Goal: Task Accomplishment & Management: Use online tool/utility

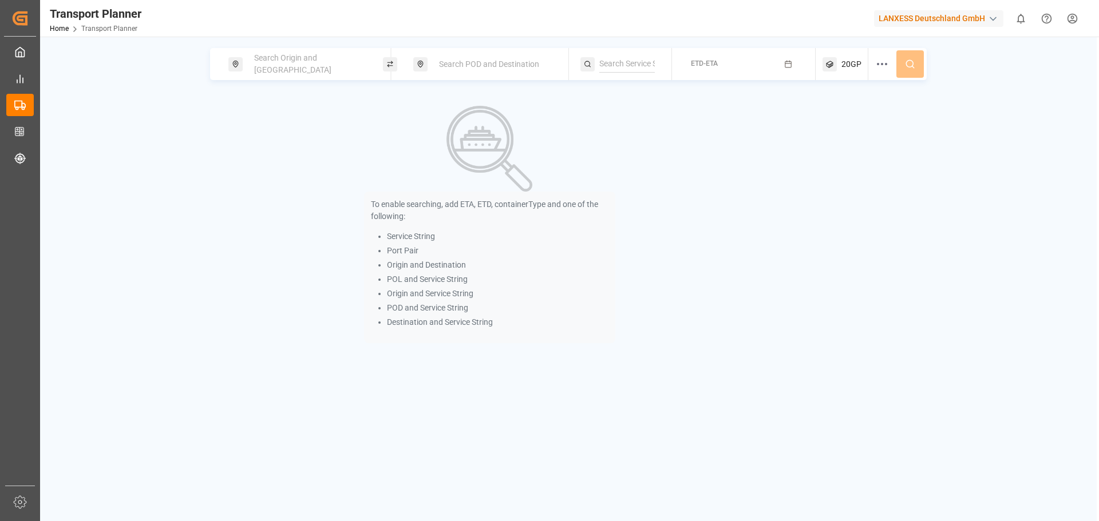
drag, startPoint x: 273, startPoint y: 57, endPoint x: 275, endPoint y: 63, distance: 6.2
click at [273, 58] on div "Search Origin and [GEOGRAPHIC_DATA]" at bounding box center [309, 64] width 124 height 33
drag, startPoint x: 291, startPoint y: 153, endPoint x: 272, endPoint y: 137, distance: 24.4
click at [291, 151] on input at bounding box center [299, 155] width 115 height 17
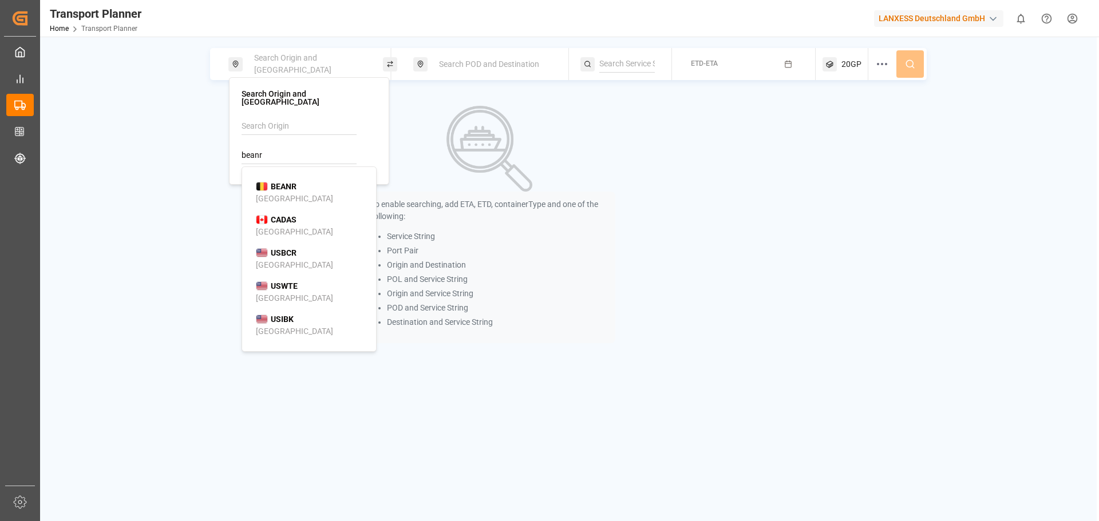
click at [286, 184] on span "BEANR" at bounding box center [284, 187] width 26 height 12
type input "BEANR"
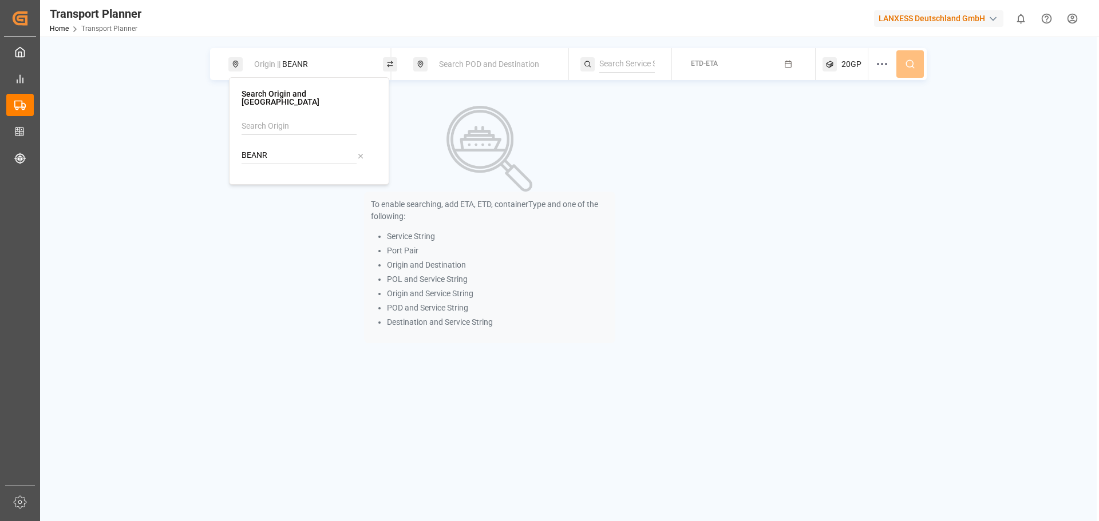
click at [522, 72] on div "Search POD and Destination" at bounding box center [494, 64] width 124 height 21
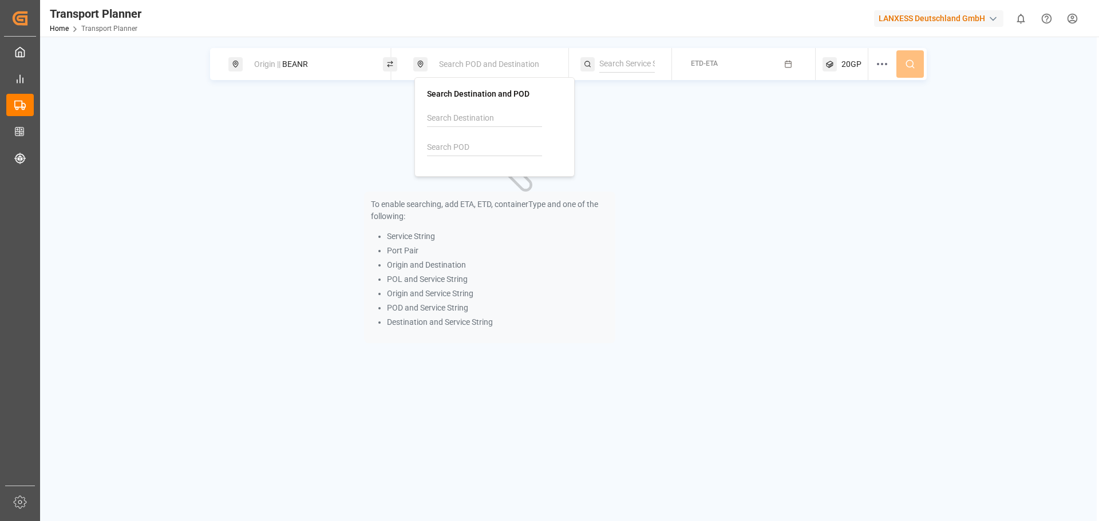
click at [480, 151] on input at bounding box center [484, 147] width 115 height 17
click at [488, 179] on div "USCHS Charleston" at bounding box center [496, 185] width 111 height 24
type input "USCHS"
click at [750, 62] on button "ETD-ETA" at bounding box center [744, 64] width 130 height 22
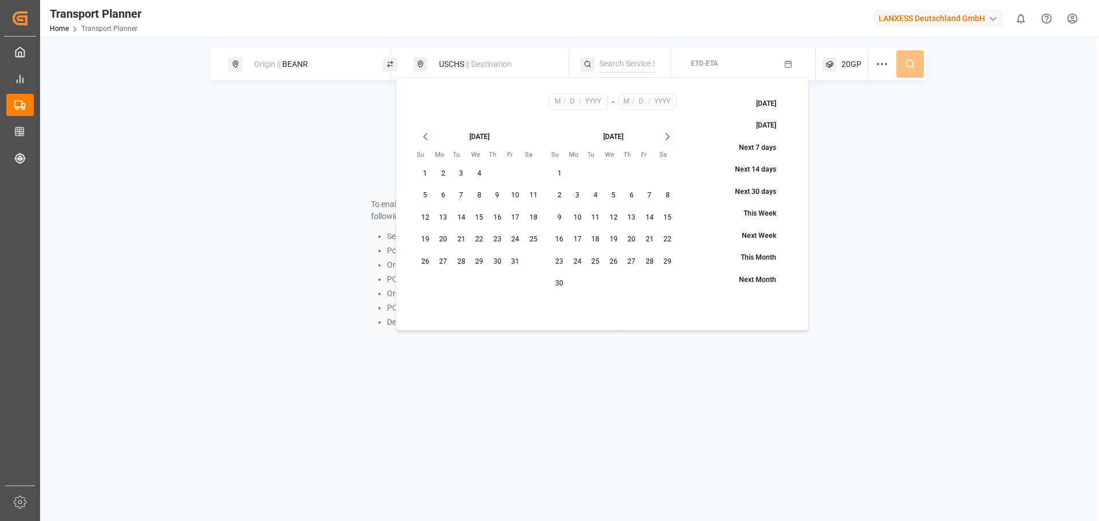
click at [495, 238] on button "23" at bounding box center [497, 240] width 18 height 18
type input "10"
type input "23"
type input "2025"
click at [672, 134] on icon "Go to next month" at bounding box center [667, 137] width 13 height 14
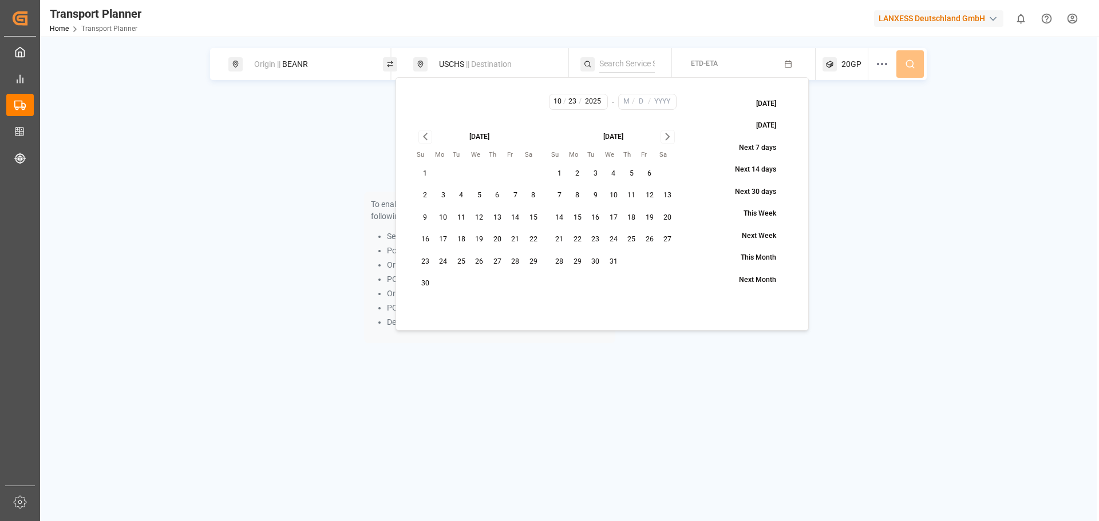
click at [612, 258] on button "31" at bounding box center [613, 262] width 18 height 18
type input "12"
type input "31"
type input "2025"
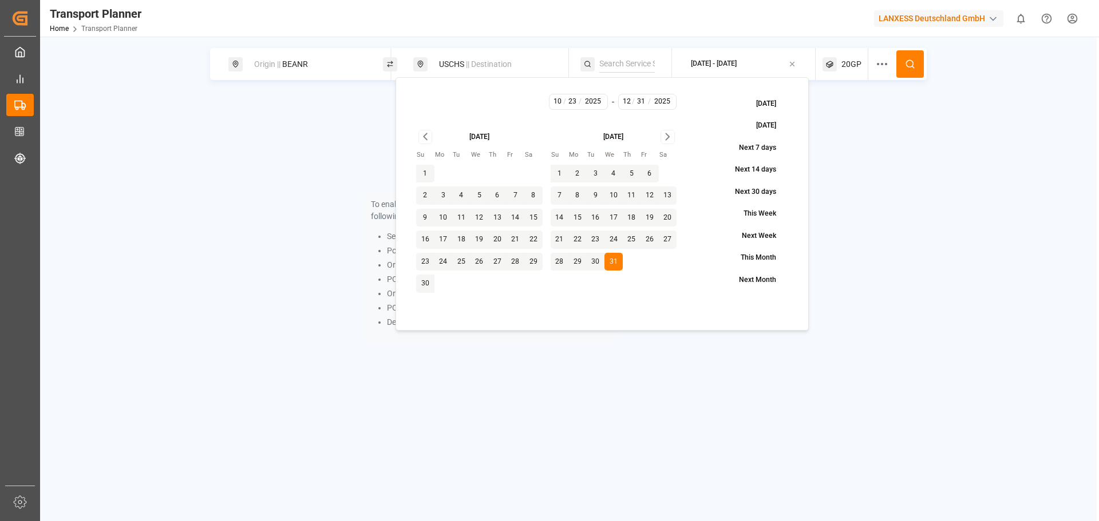
click at [910, 62] on icon at bounding box center [910, 64] width 10 height 10
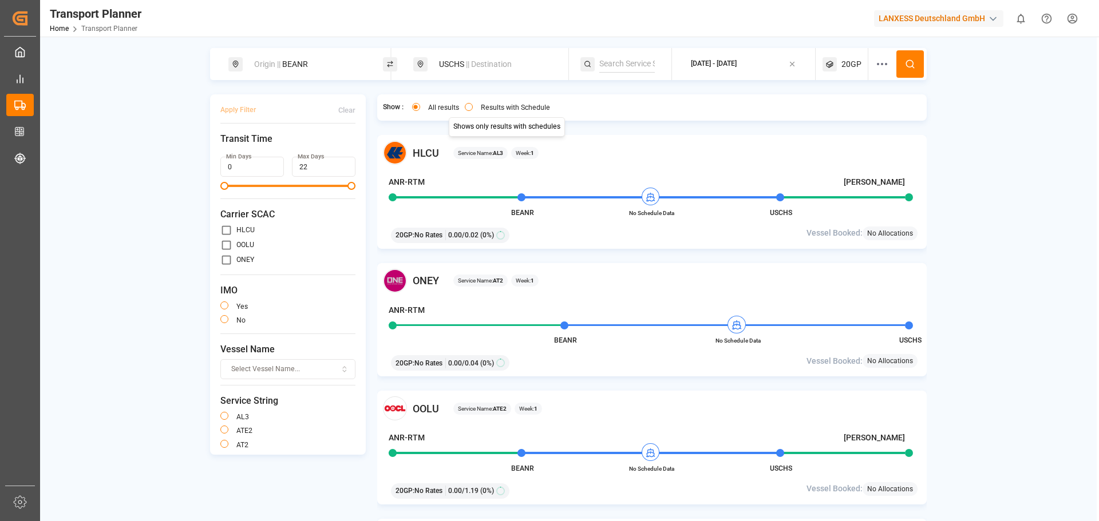
click at [503, 107] on label "Results with Schedule" at bounding box center [515, 107] width 69 height 7
click at [473, 107] on button "Results with Schedule" at bounding box center [469, 107] width 8 height 8
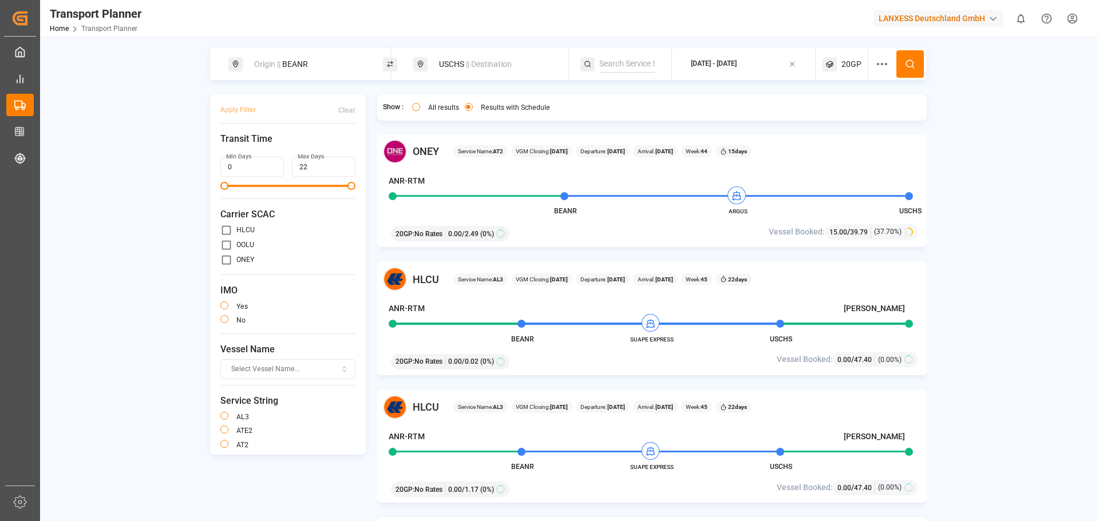
scroll to position [916, 0]
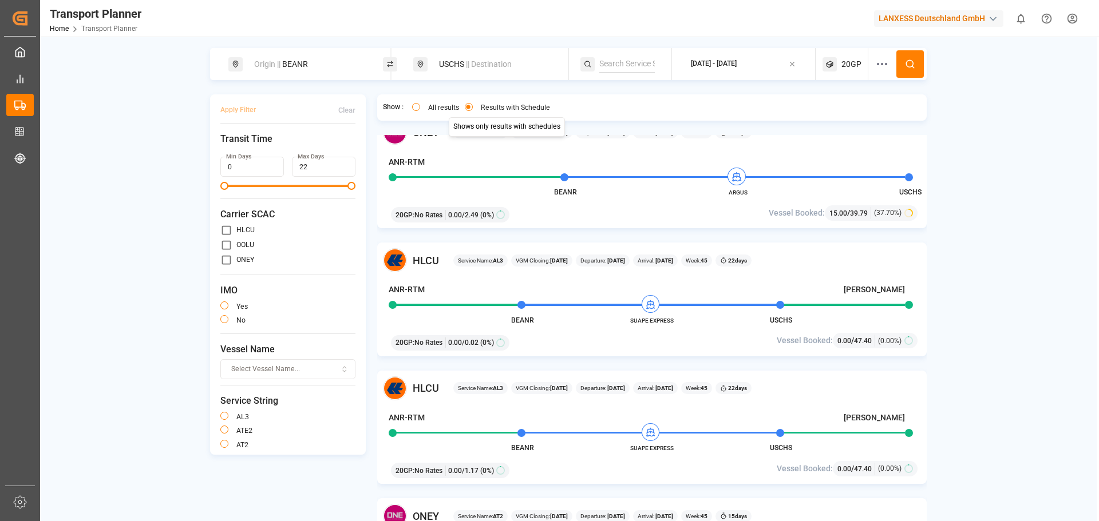
click at [587, 324] on div "HLCU Service Name: AL3 VGM Closing: 30-10-2025 Departure: 04-11-2025 Arrival: 2…" at bounding box center [652, 300] width 550 height 114
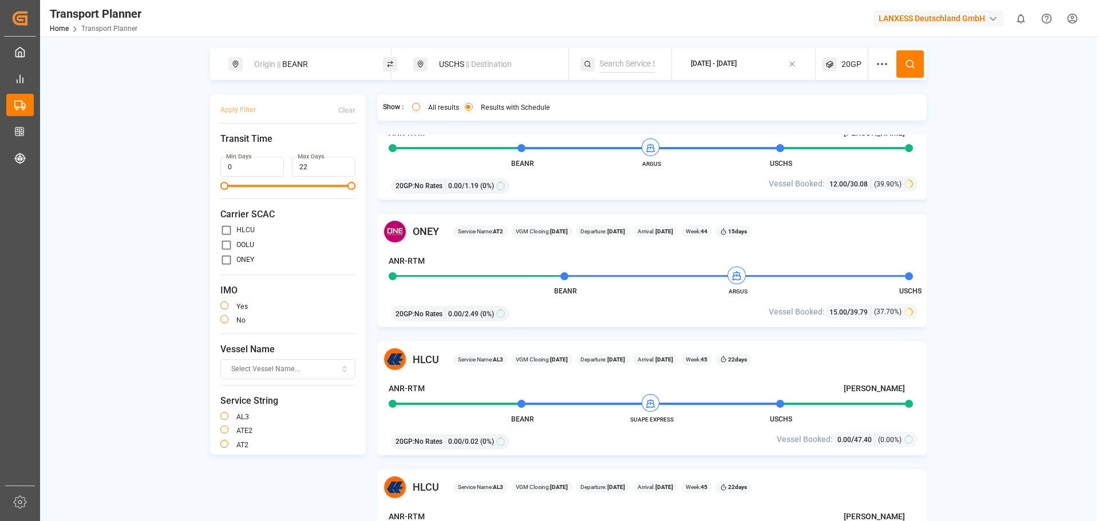
scroll to position [801, 0]
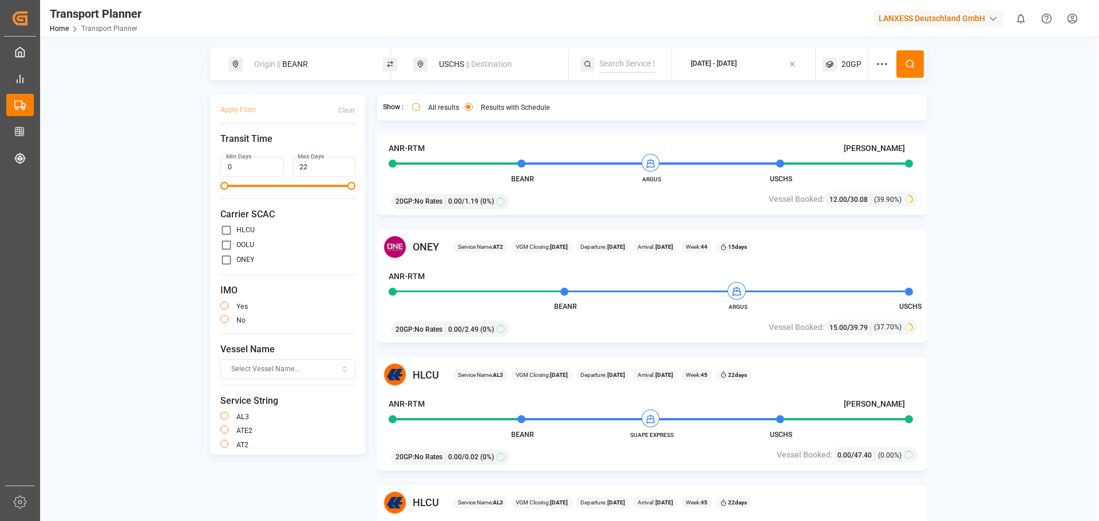
click at [288, 67] on div "Origin || BEANR" at bounding box center [309, 64] width 124 height 21
click at [362, 152] on icon at bounding box center [361, 156] width 8 height 8
click at [319, 123] on input at bounding box center [299, 126] width 115 height 17
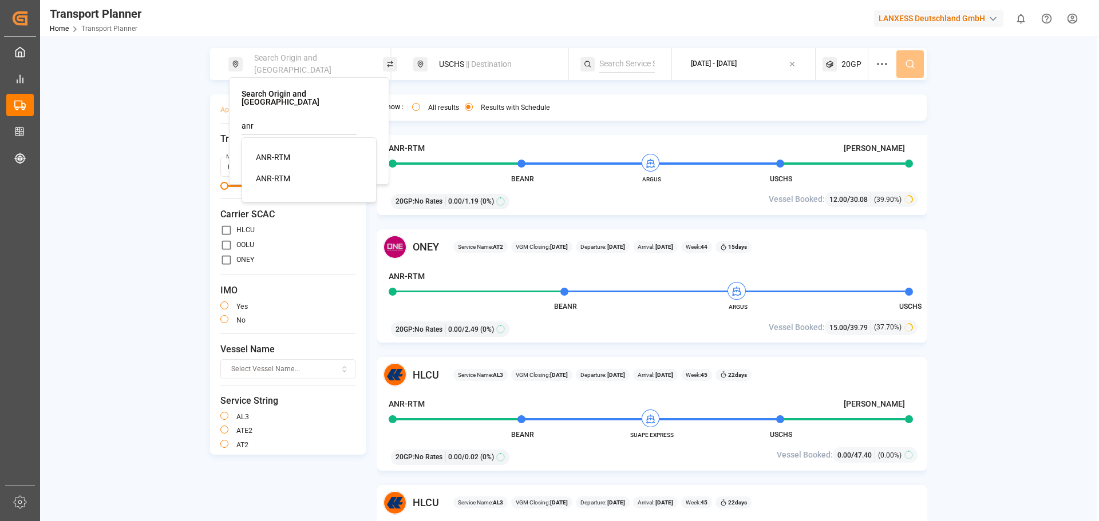
click at [318, 153] on div "ANR-RTM" at bounding box center [311, 158] width 111 height 12
type input "ANR-RTM"
click at [463, 65] on div "USCHS || Destination" at bounding box center [494, 64] width 124 height 21
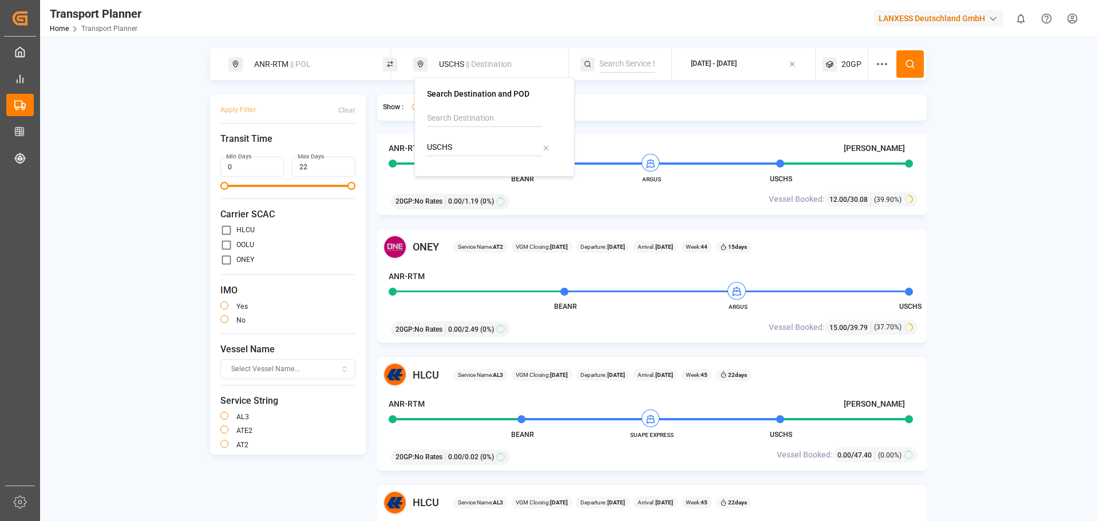
drag, startPoint x: 457, startPoint y: 149, endPoint x: 435, endPoint y: 114, distance: 41.1
click at [425, 150] on div "Search Destination and POD USCHS" at bounding box center [494, 127] width 160 height 100
click at [465, 178] on b "MXVER" at bounding box center [469, 178] width 27 height 9
type input "MXVER"
click at [726, 56] on button "2025-10-23 - 2025-12-31" at bounding box center [744, 64] width 130 height 22
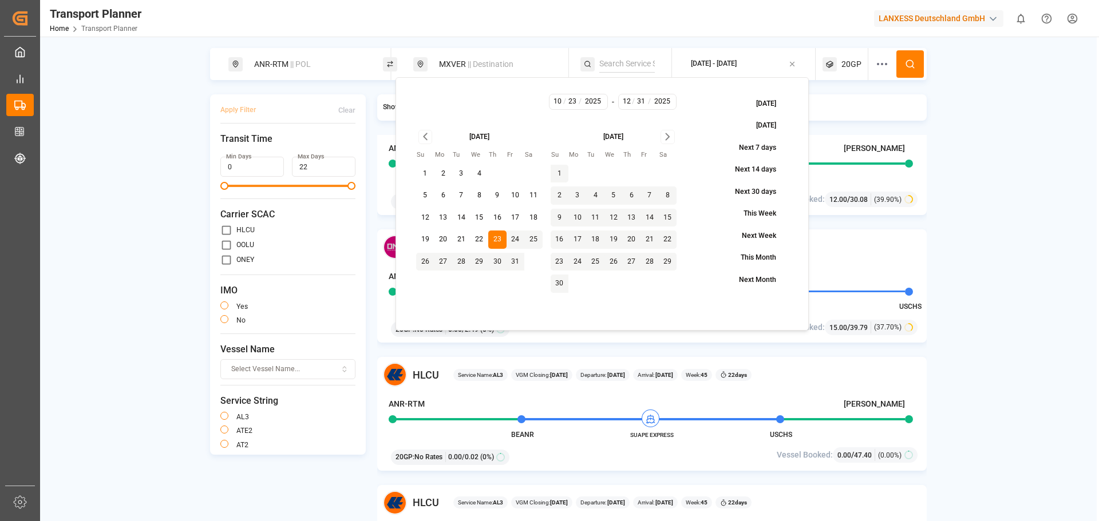
click at [514, 240] on button "24" at bounding box center [516, 240] width 18 height 18
type input "10"
type input "24"
click at [515, 240] on button "24" at bounding box center [516, 240] width 18 height 18
type input "24"
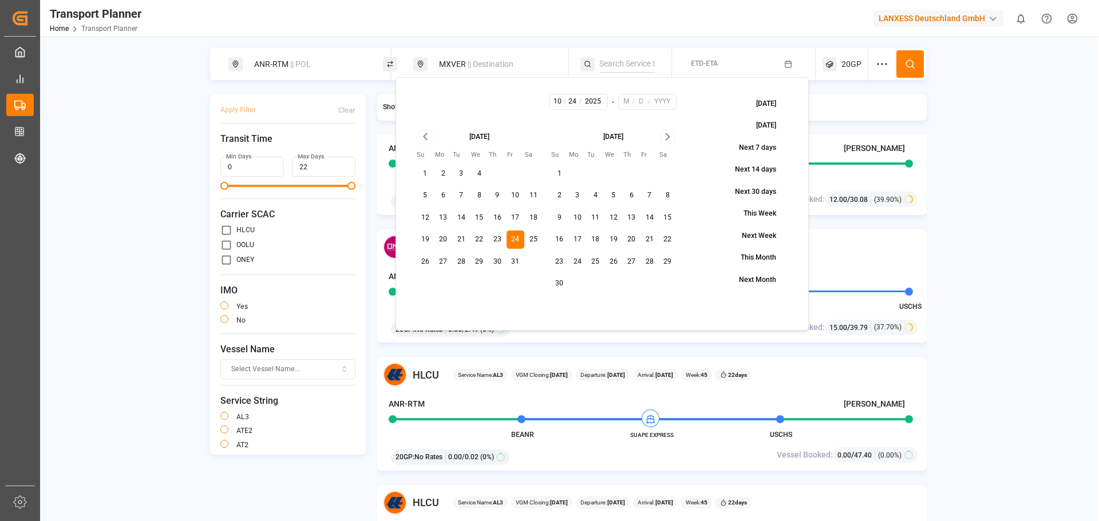
click at [665, 137] on icon "Go to next month" at bounding box center [667, 137] width 13 height 14
click at [618, 264] on button "31" at bounding box center [613, 262] width 18 height 18
type input "12"
type input "31"
type input "2025"
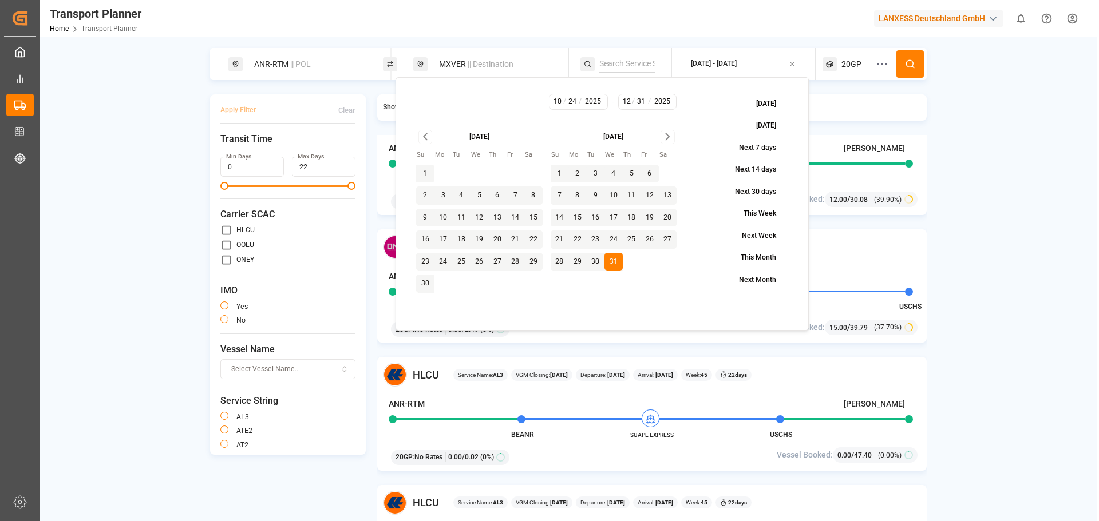
click at [834, 64] on icon at bounding box center [830, 64] width 14 height 14
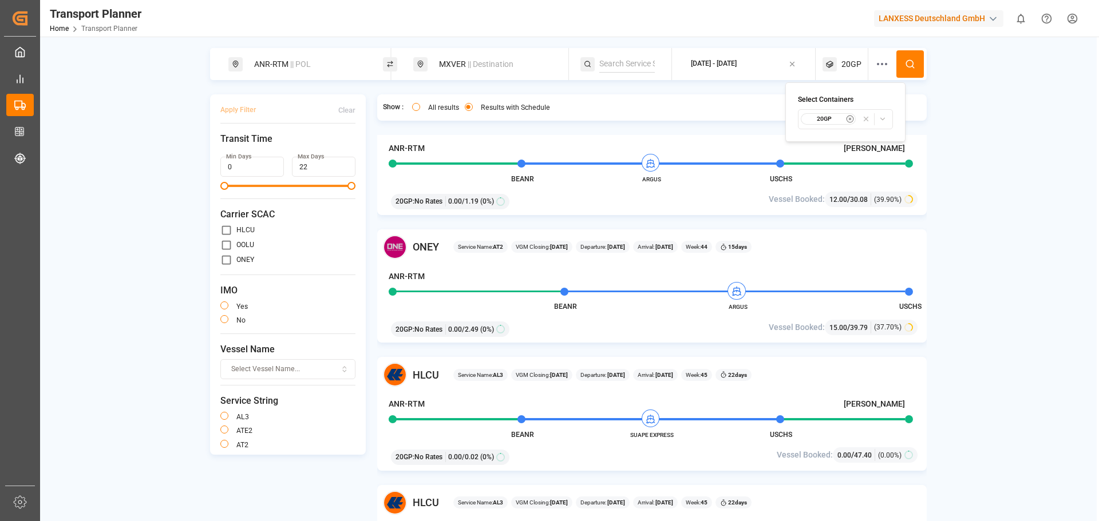
click at [850, 119] on icon "button" at bounding box center [850, 119] width 8 height 8
click at [855, 120] on span "Select Container Type..." at bounding box center [835, 119] width 74 height 10
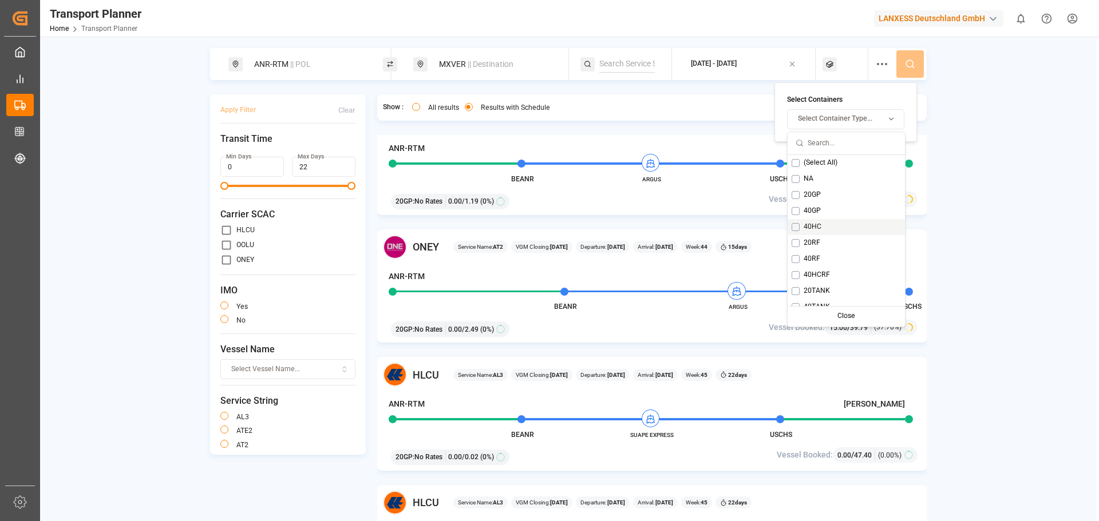
click at [798, 227] on button "Suggestions" at bounding box center [796, 227] width 8 height 8
click at [906, 69] on button at bounding box center [909, 63] width 27 height 27
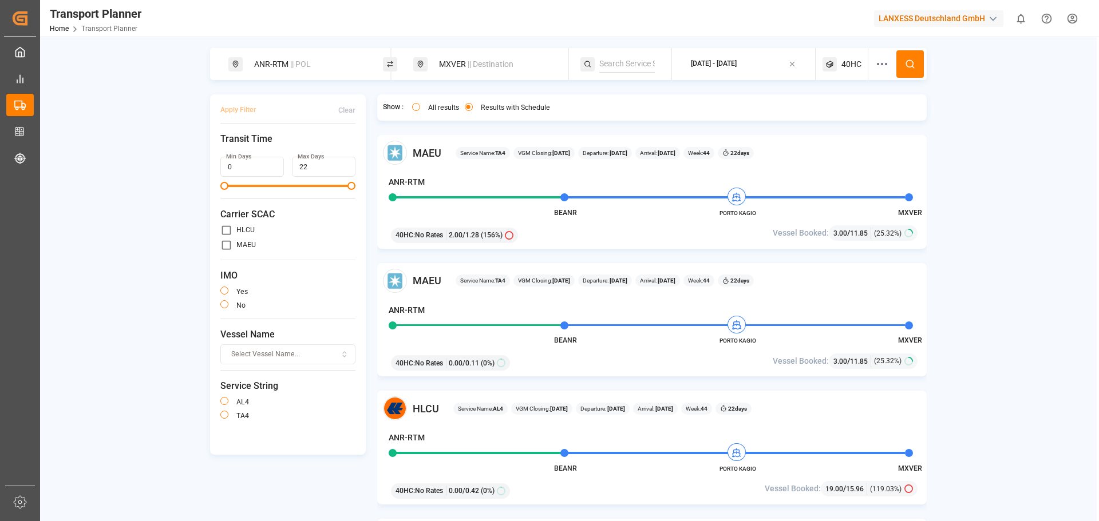
click at [279, 63] on div "ANR-RTM || POL" at bounding box center [309, 64] width 124 height 21
click at [274, 147] on input at bounding box center [299, 155] width 115 height 17
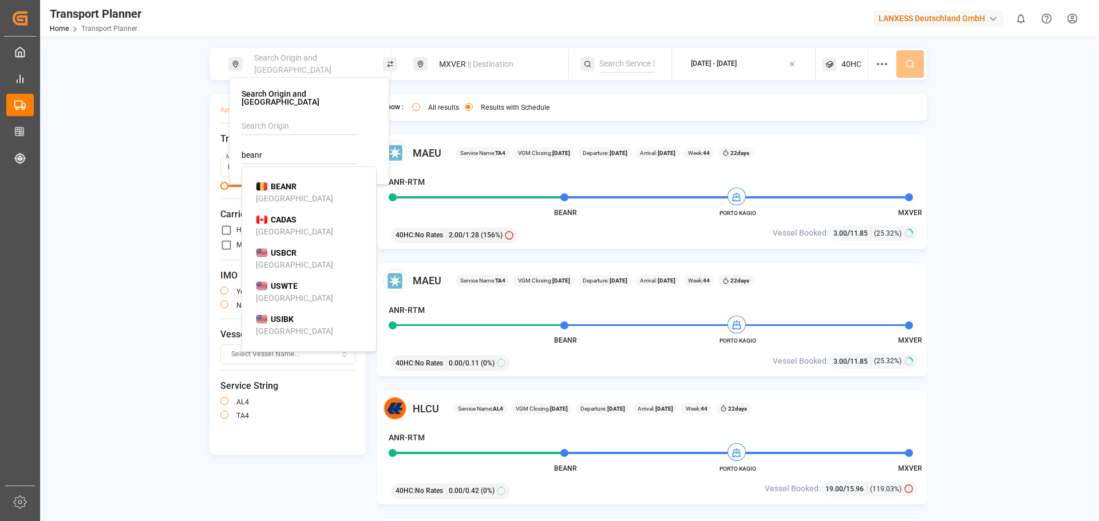
drag, startPoint x: 306, startPoint y: 179, endPoint x: 355, endPoint y: 142, distance: 61.7
click at [305, 181] on div "BEANR [GEOGRAPHIC_DATA]" at bounding box center [311, 193] width 111 height 24
type input "BEANR"
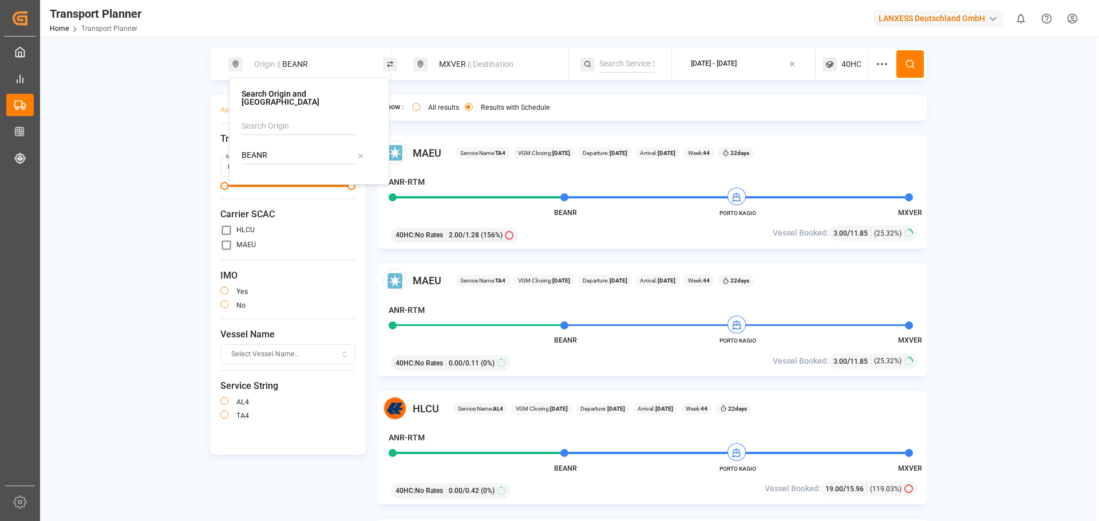
click at [446, 67] on div "MXVER || Destination" at bounding box center [494, 64] width 124 height 21
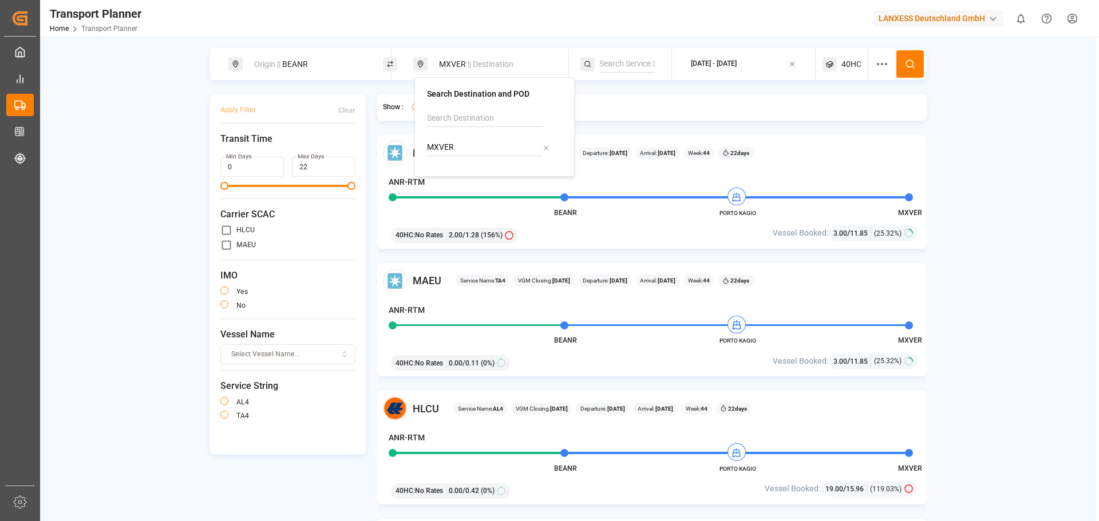
drag, startPoint x: 458, startPoint y: 141, endPoint x: 414, endPoint y: 136, distance: 44.9
click at [414, 136] on body "Created by potrace 1.15, written by Peter Selinger 2001-2017 Created by potrace…" at bounding box center [549, 260] width 1099 height 521
type input "MXVE"
click at [444, 113] on input at bounding box center [484, 118] width 115 height 17
click at [471, 148] on div "Greer" at bounding box center [496, 150] width 111 height 12
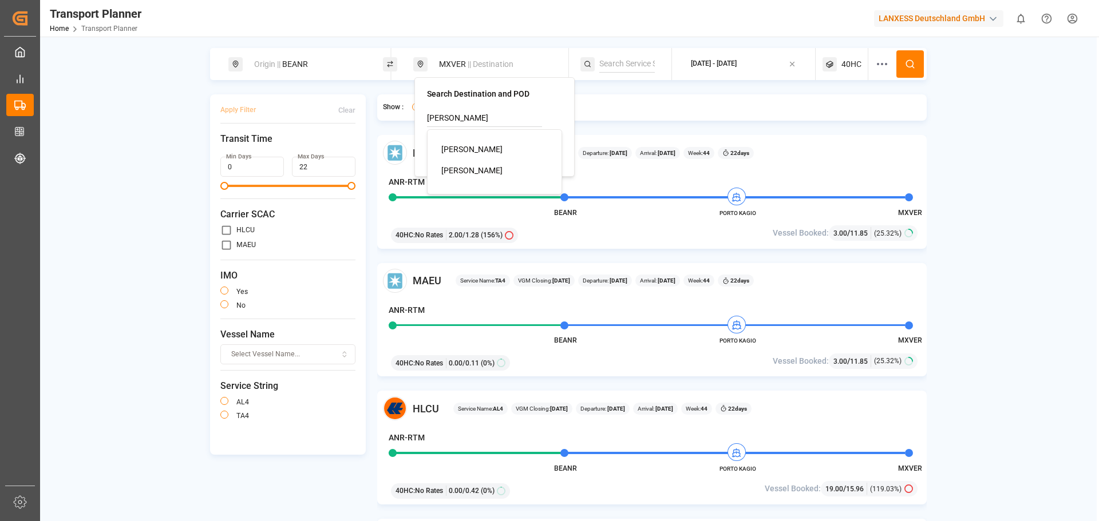
type input "Greer"
click at [544, 148] on icon at bounding box center [546, 148] width 8 height 8
click at [713, 65] on div "2025-10-24 - 2025-12-31" at bounding box center [714, 64] width 46 height 10
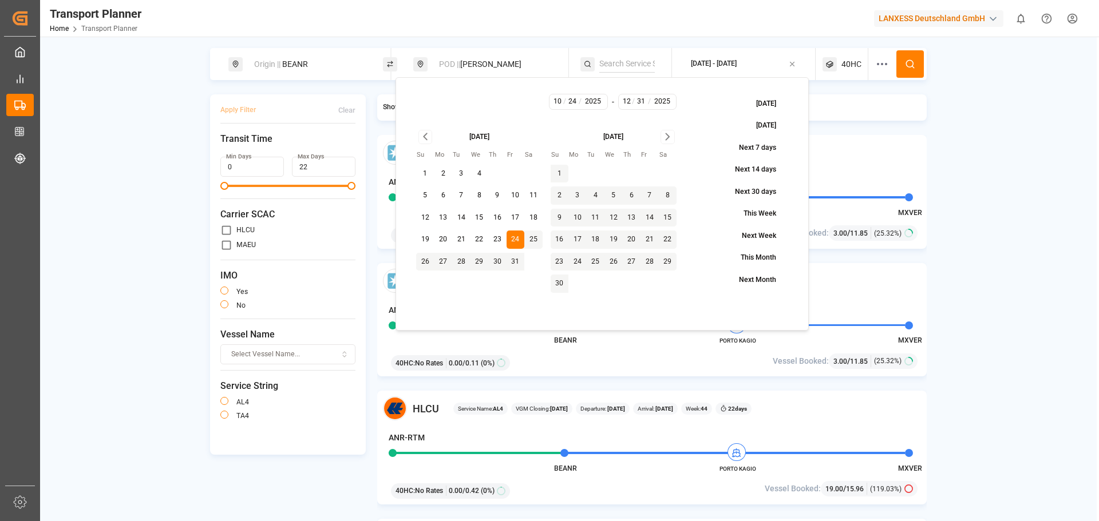
click at [521, 261] on button "31" at bounding box center [516, 262] width 18 height 18
type input "10"
click at [517, 262] on button "31" at bounding box center [516, 262] width 18 height 18
type input "31"
click at [667, 132] on icon "Go to next month" at bounding box center [667, 137] width 13 height 14
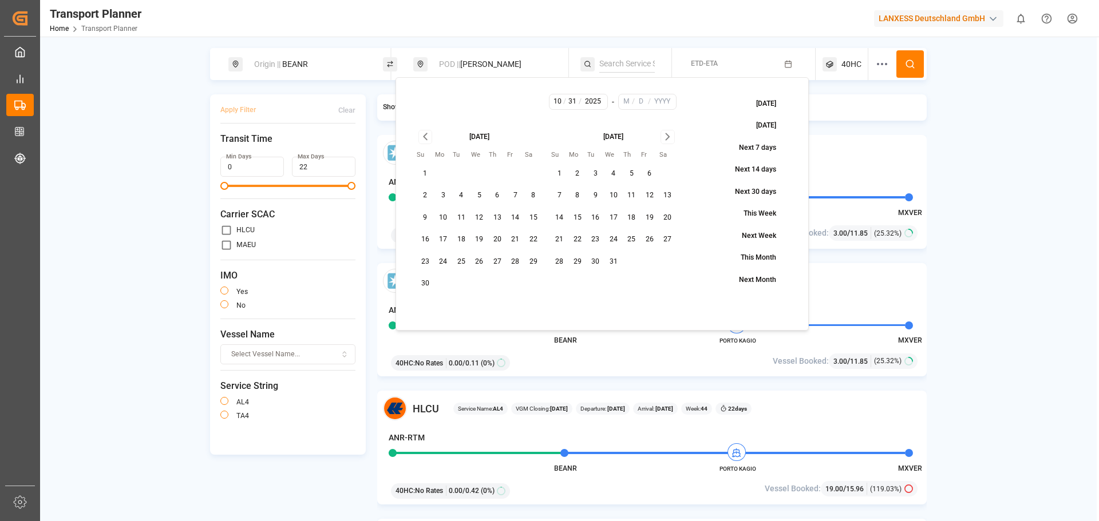
click at [613, 263] on button "31" at bounding box center [613, 262] width 18 height 18
type input "12"
type input "31"
type input "2025"
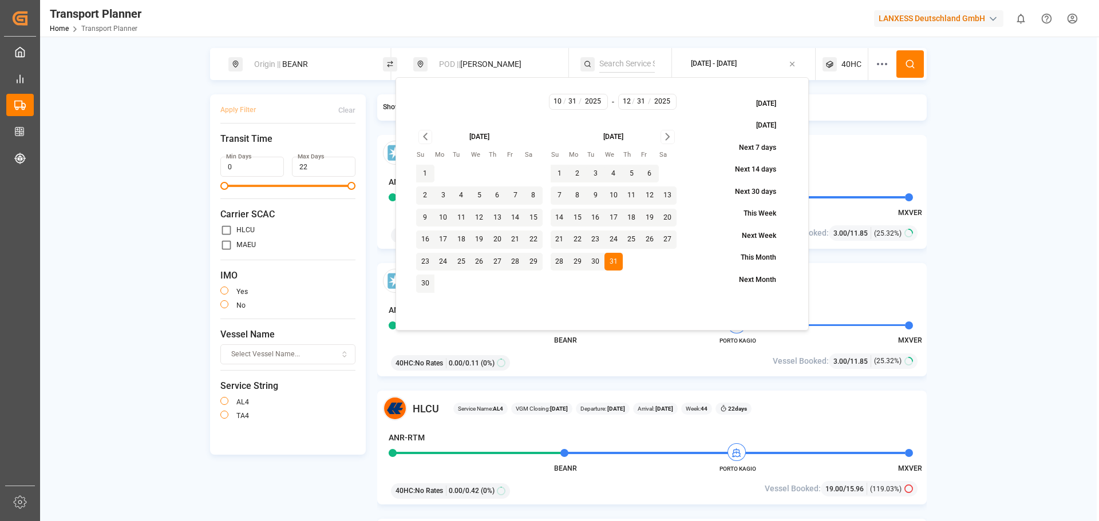
drag, startPoint x: 916, startPoint y: 68, endPoint x: 937, endPoint y: 55, distance: 24.6
click at [913, 69] on button at bounding box center [909, 63] width 27 height 27
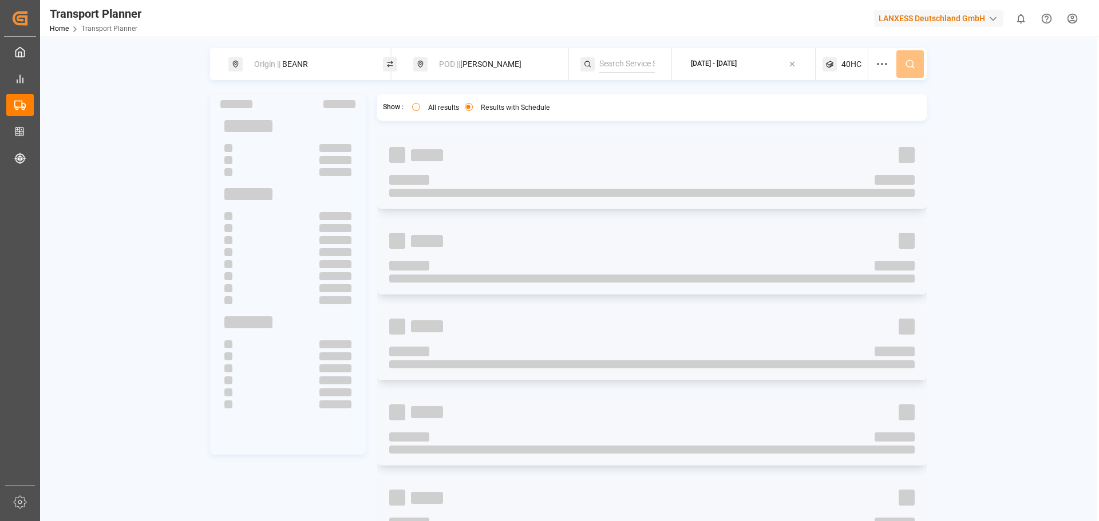
click at [1017, 165] on div "Origin || BEANR POD || Greer 2025-10-31 - 2025-12-31 40HC Show : All results Re…" at bounding box center [568, 300] width 1057 height 504
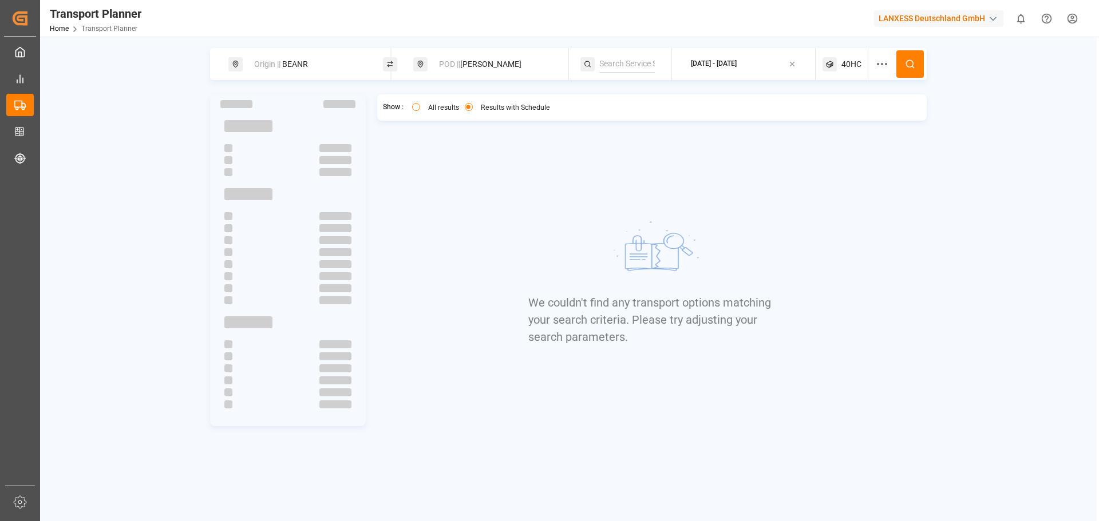
click at [447, 69] on div "POD || Greer" at bounding box center [494, 64] width 124 height 21
click at [688, 224] on img at bounding box center [652, 251] width 172 height 86
click at [321, 57] on div "Origin || BEANR" at bounding box center [309, 64] width 124 height 21
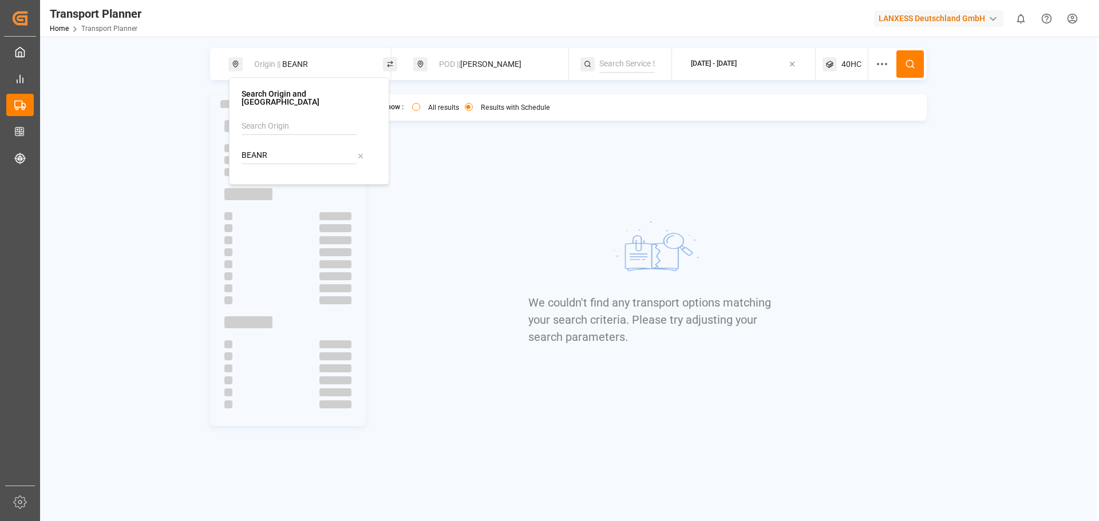
drag, startPoint x: 285, startPoint y: 140, endPoint x: 208, endPoint y: 140, distance: 77.3
click at [208, 140] on body "Created by potrace 1.15, written by Peter Selinger 2001-2017 Created by potrace…" at bounding box center [549, 260] width 1099 height 521
type input "BEAN"
click at [247, 118] on input at bounding box center [299, 126] width 115 height 17
click at [283, 168] on li "ANR-RTM" at bounding box center [311, 178] width 129 height 21
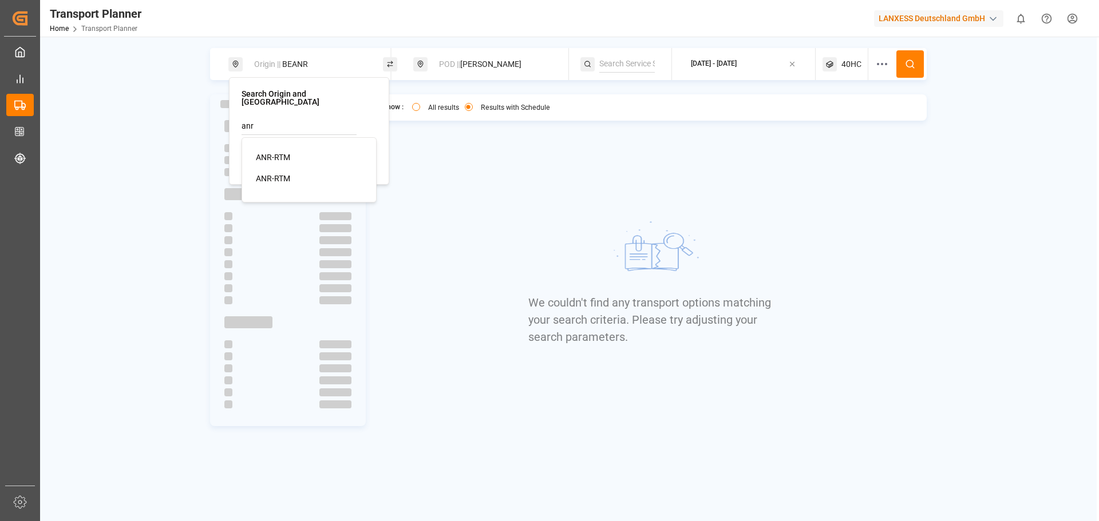
click at [282, 153] on span "ANR-RTM" at bounding box center [273, 157] width 34 height 9
type input "ANR-RTM"
click at [283, 147] on input "BEAN" at bounding box center [299, 155] width 115 height 17
click at [361, 154] on icon at bounding box center [360, 156] width 4 height 4
click at [901, 58] on button at bounding box center [909, 63] width 27 height 27
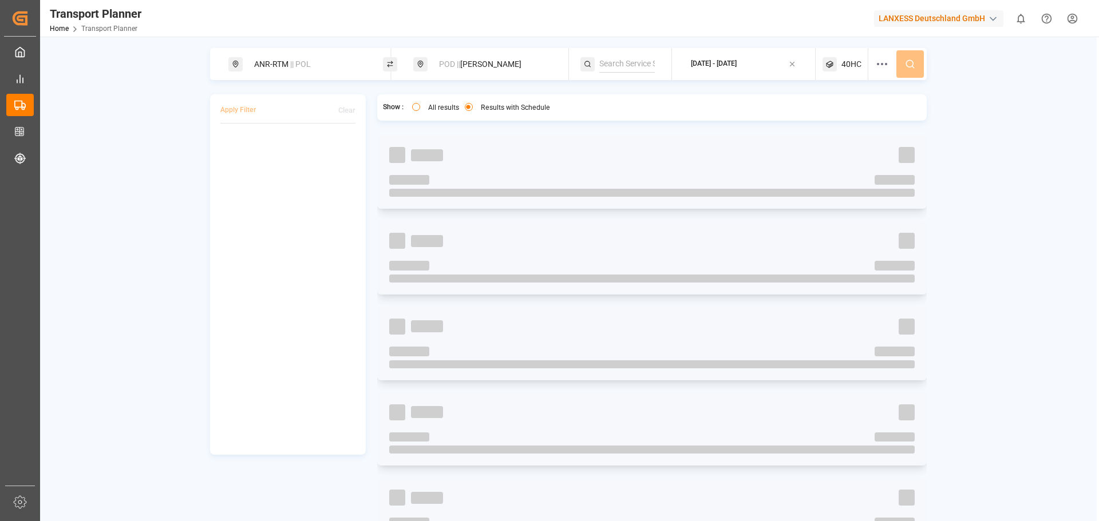
click at [966, 133] on div "ANR-RTM || POL POD || Greer 2025-10-31 - 2025-12-31 40HC Apply Filter Clear Sho…" at bounding box center [568, 300] width 1057 height 504
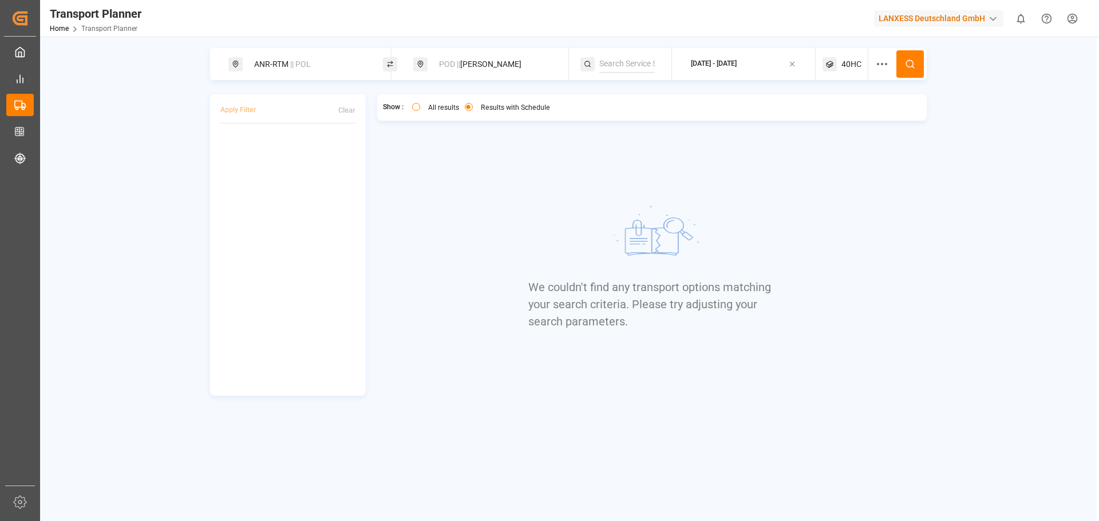
click at [446, 56] on div "POD || Greer" at bounding box center [494, 64] width 124 height 21
type input "G"
click at [476, 151] on input at bounding box center [484, 147] width 115 height 17
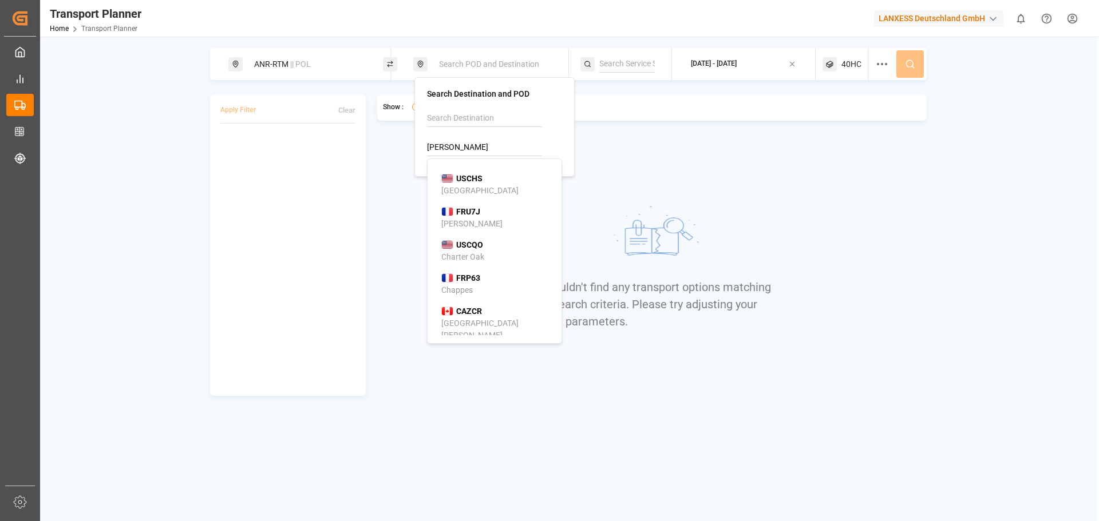
click at [470, 177] on b "USCHS" at bounding box center [469, 178] width 26 height 9
type input "USCHS"
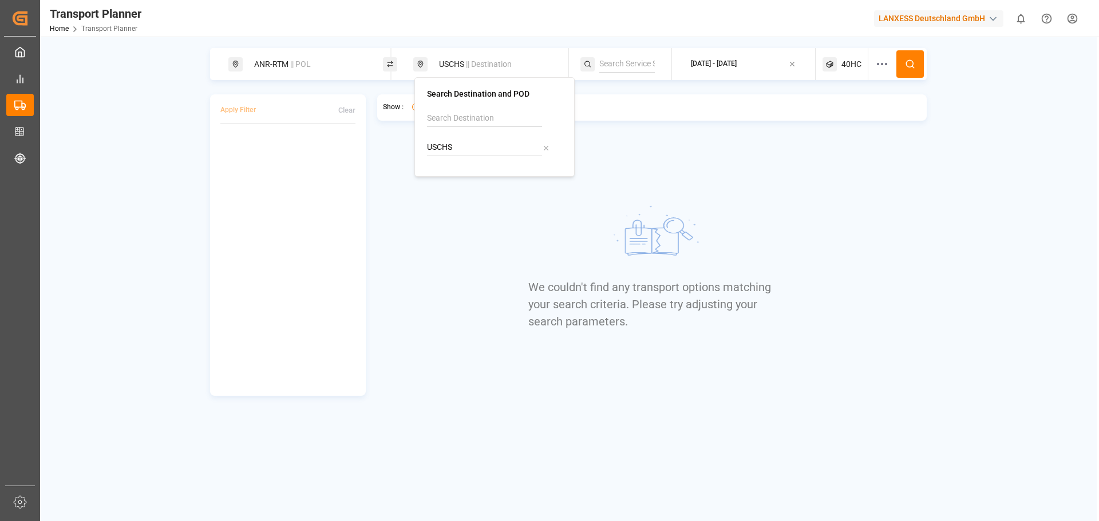
click at [910, 61] on icon at bounding box center [910, 64] width 10 height 10
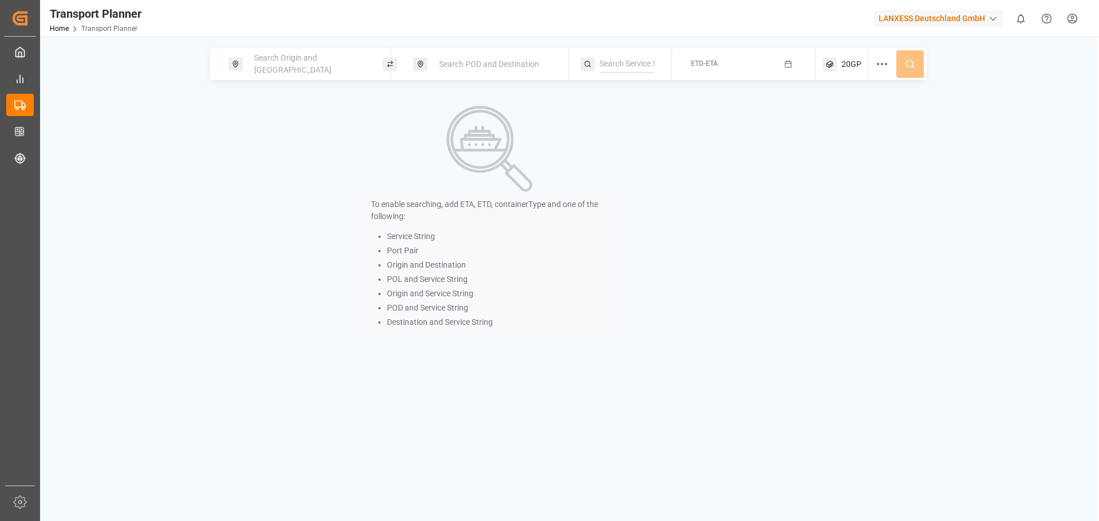
click at [297, 50] on div "Search Origin and [GEOGRAPHIC_DATA]" at bounding box center [305, 64] width 155 height 32
click at [294, 61] on span "Search Origin and [GEOGRAPHIC_DATA]" at bounding box center [292, 63] width 77 height 21
click at [270, 151] on input at bounding box center [299, 155] width 115 height 17
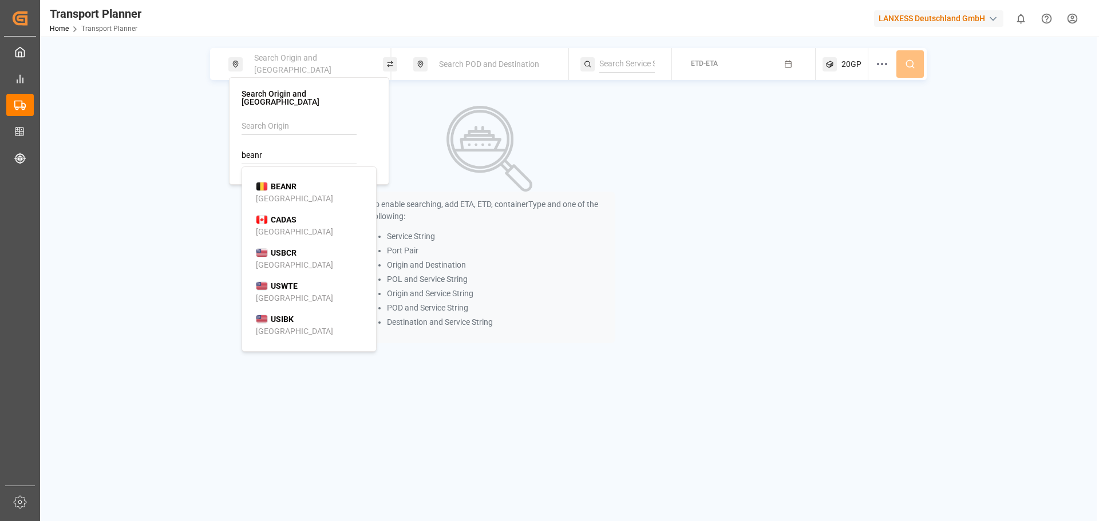
click at [292, 187] on div "BEANR [GEOGRAPHIC_DATA]" at bounding box center [311, 193] width 111 height 24
type input "BEANR"
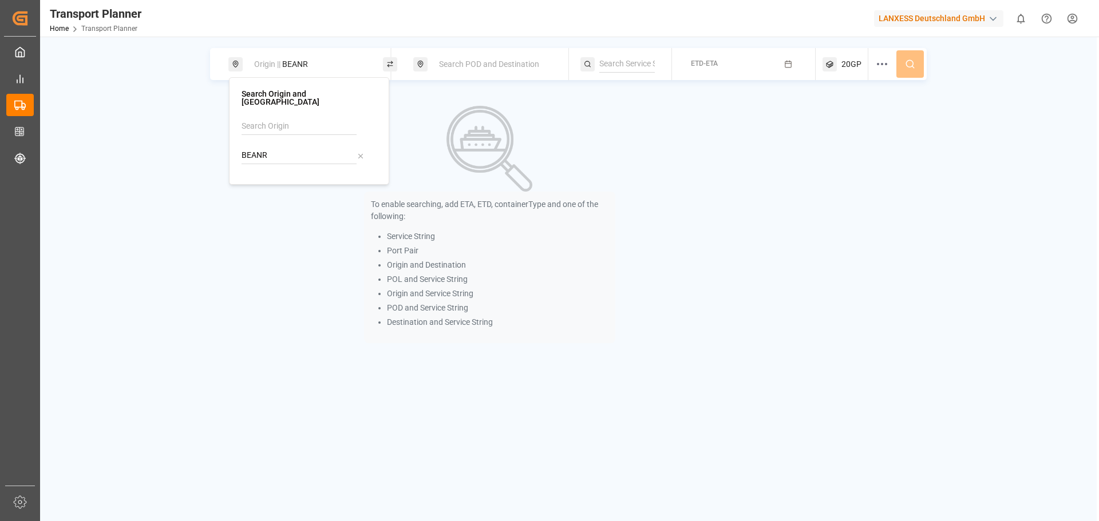
click at [486, 73] on div "Search POD and Destination" at bounding box center [494, 64] width 124 height 21
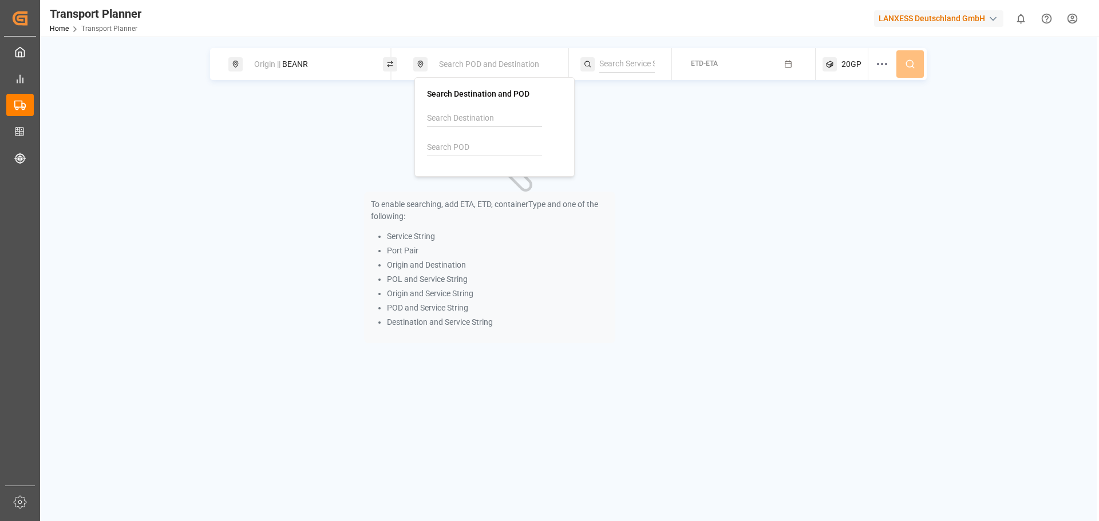
click at [442, 152] on input at bounding box center [484, 147] width 115 height 17
click at [461, 180] on b "USCHS" at bounding box center [469, 178] width 26 height 9
type input "USCHS"
click at [735, 63] on button "ETD-ETA" at bounding box center [744, 64] width 130 height 22
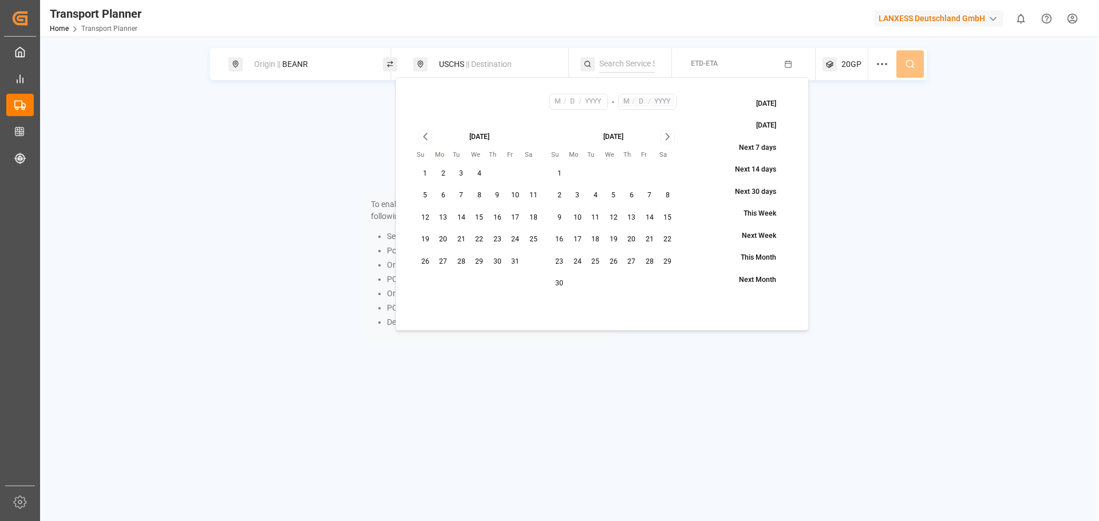
click at [515, 261] on button "31" at bounding box center [516, 262] width 18 height 18
type input "10"
type input "31"
type input "2025"
click at [666, 136] on icon "Go to next month" at bounding box center [667, 137] width 13 height 14
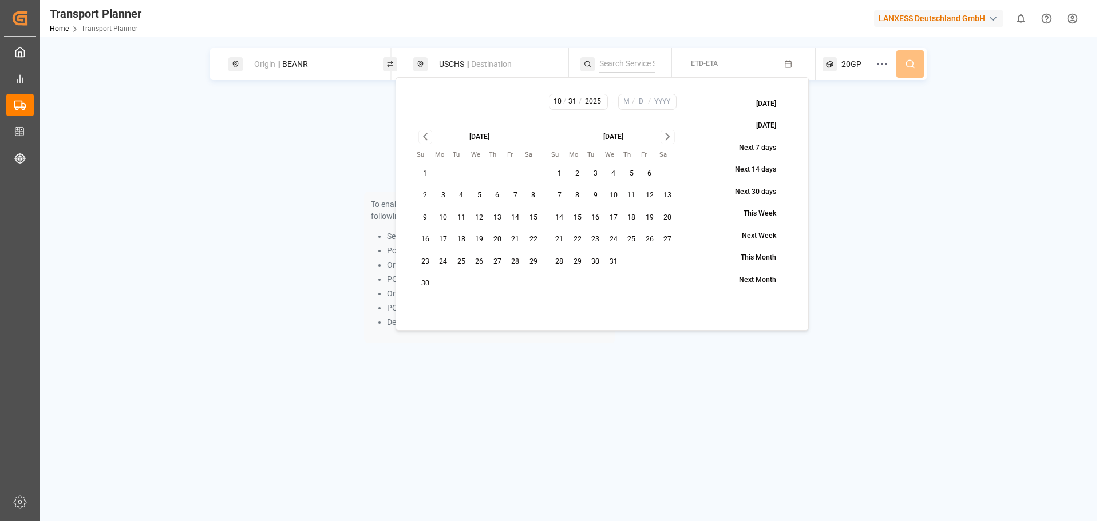
drag, startPoint x: 611, startPoint y: 260, endPoint x: 693, endPoint y: 197, distance: 104.1
click at [612, 260] on button "31" at bounding box center [613, 262] width 18 height 18
type input "12"
type input "31"
type input "2025"
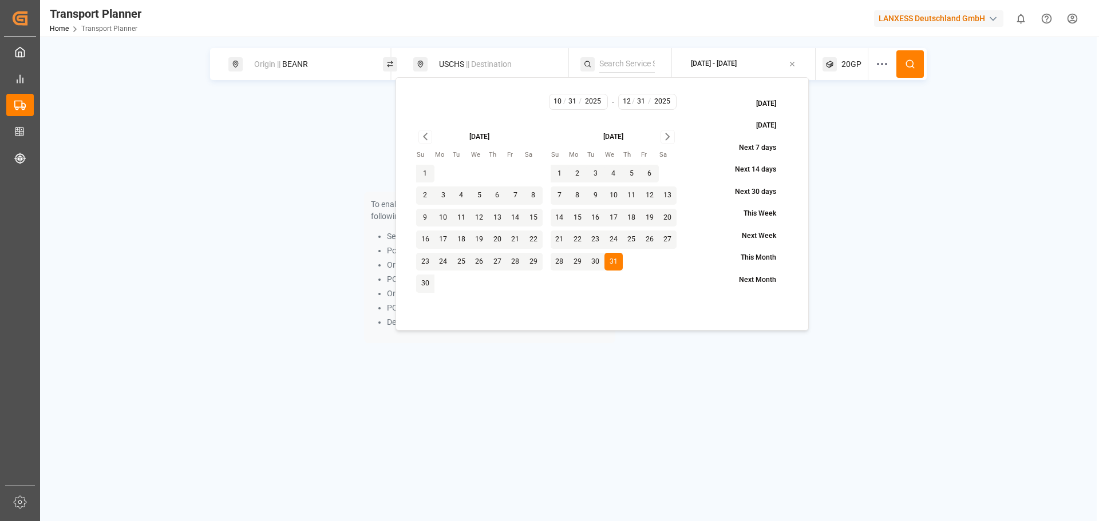
click at [910, 68] on icon at bounding box center [910, 64] width 10 height 10
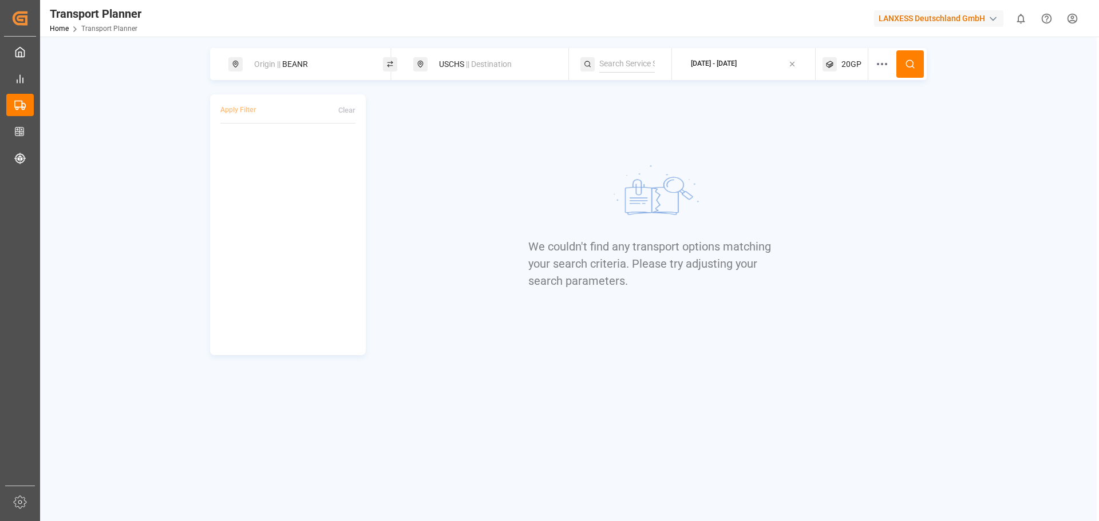
click at [444, 65] on div "USCHS || Destination" at bounding box center [494, 64] width 124 height 21
drag, startPoint x: 448, startPoint y: 138, endPoint x: 398, endPoint y: 139, distance: 49.8
click at [398, 139] on body "Created by potrace 1.15, written by [PERSON_NAME] [DATE]-[DATE] Created by potr…" at bounding box center [549, 260] width 1099 height 521
drag, startPoint x: 468, startPoint y: 151, endPoint x: 418, endPoint y: 151, distance: 49.8
click at [418, 151] on div "Search Destination and POD USCHS" at bounding box center [494, 127] width 160 height 100
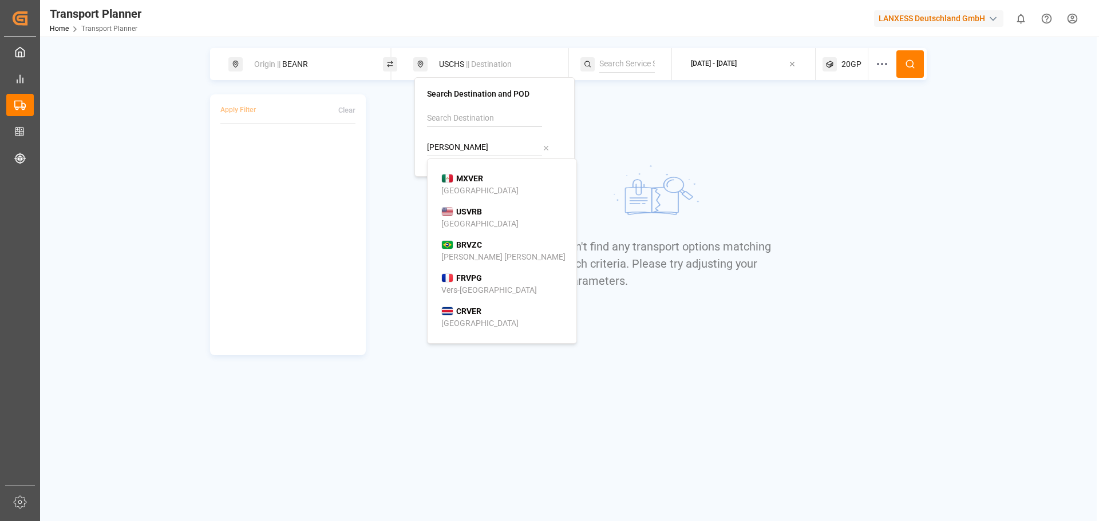
click at [510, 176] on div "MXVER [GEOGRAPHIC_DATA]" at bounding box center [504, 185] width 126 height 24
type input "MXVER"
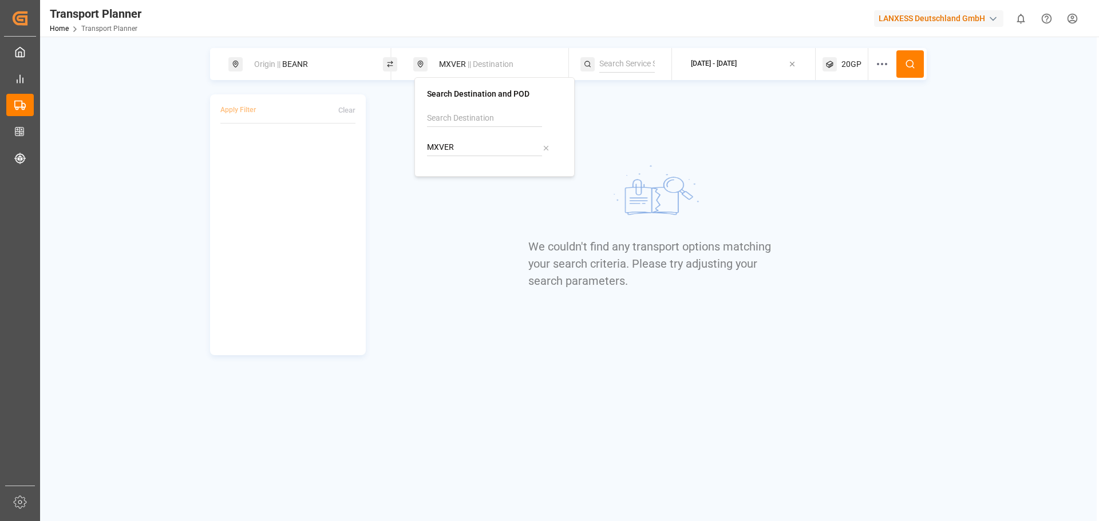
click at [911, 58] on button at bounding box center [909, 63] width 27 height 27
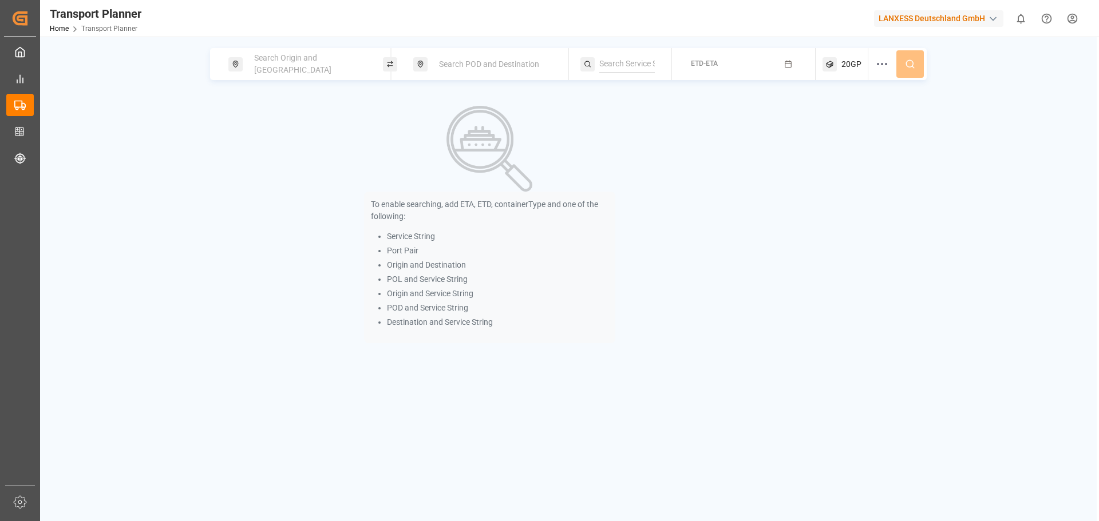
click at [477, 53] on div "Search POD and Destination" at bounding box center [490, 64] width 155 height 32
click at [471, 69] on span "Search POD and Destination" at bounding box center [489, 64] width 100 height 9
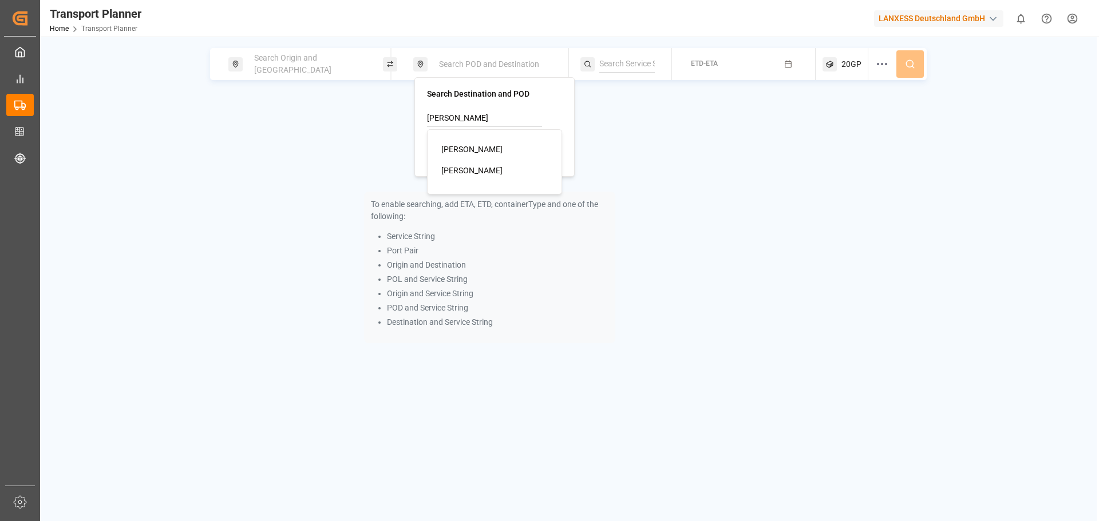
click at [475, 145] on div "Greer" at bounding box center [496, 150] width 111 height 12
type input "Greer"
click at [314, 54] on div "Search Origin and [GEOGRAPHIC_DATA]" at bounding box center [309, 64] width 124 height 33
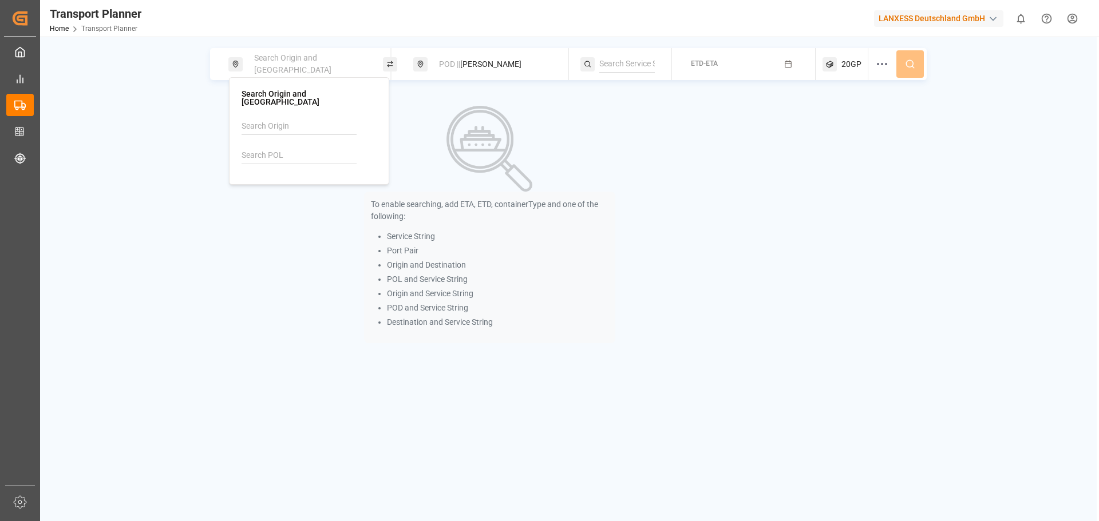
click at [289, 148] on input at bounding box center [299, 155] width 115 height 17
click at [278, 118] on input at bounding box center [299, 126] width 115 height 17
click at [276, 153] on span "ANR-RTM" at bounding box center [273, 157] width 34 height 9
type input "ANR-RTM"
click at [699, 70] on div "ETD-ETA" at bounding box center [704, 64] width 27 height 14
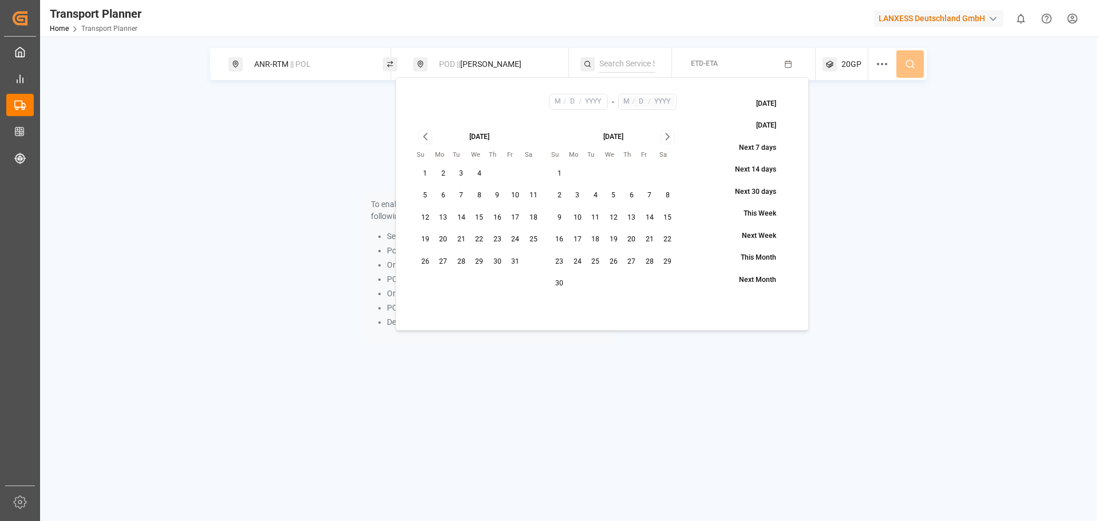
click at [614, 196] on button "5" at bounding box center [613, 196] width 18 height 18
type input "11"
type input "5"
type input "2025"
click at [669, 133] on icon "Go to next month" at bounding box center [667, 137] width 13 height 14
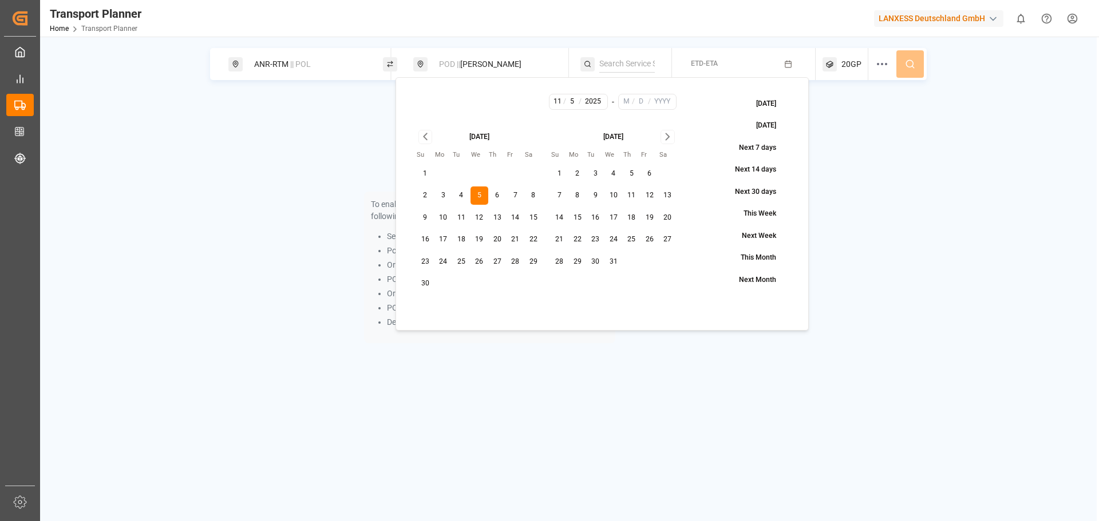
click at [667, 131] on icon "Go to next month" at bounding box center [667, 137] width 13 height 14
click at [669, 258] on button "31" at bounding box center [668, 262] width 18 height 18
type input "1"
type input "31"
type input "2026"
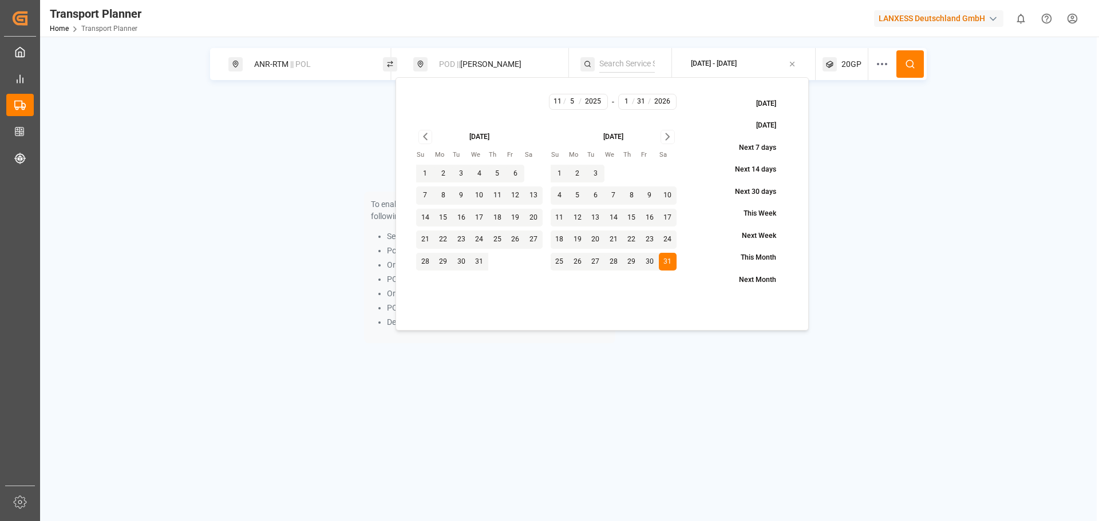
click at [956, 239] on div "ANR-RTM || POL POD || Greer 2025-11-05 - 2026-01-31 20GP To enable searching, a…" at bounding box center [568, 201] width 1057 height 307
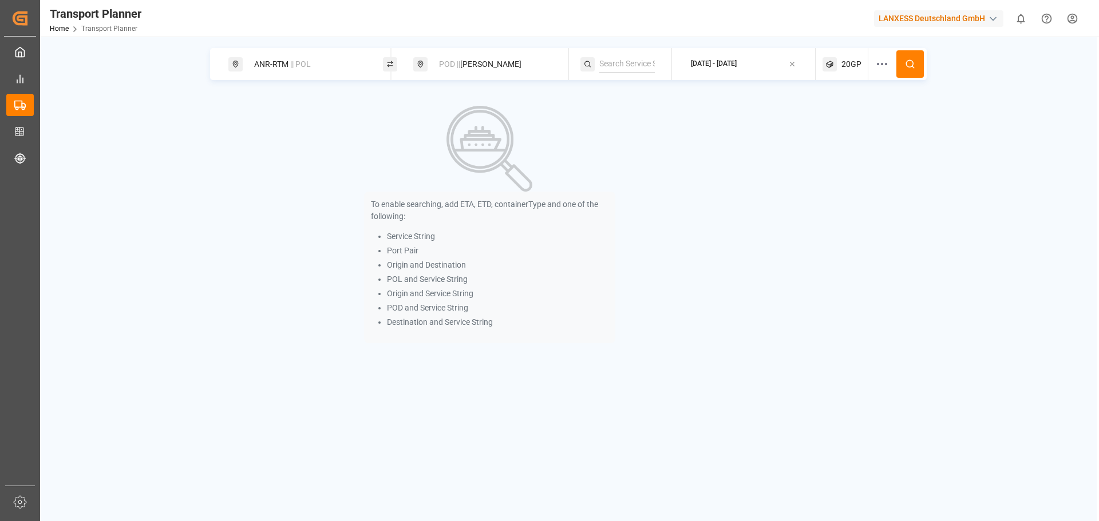
click at [915, 62] on icon at bounding box center [910, 64] width 10 height 10
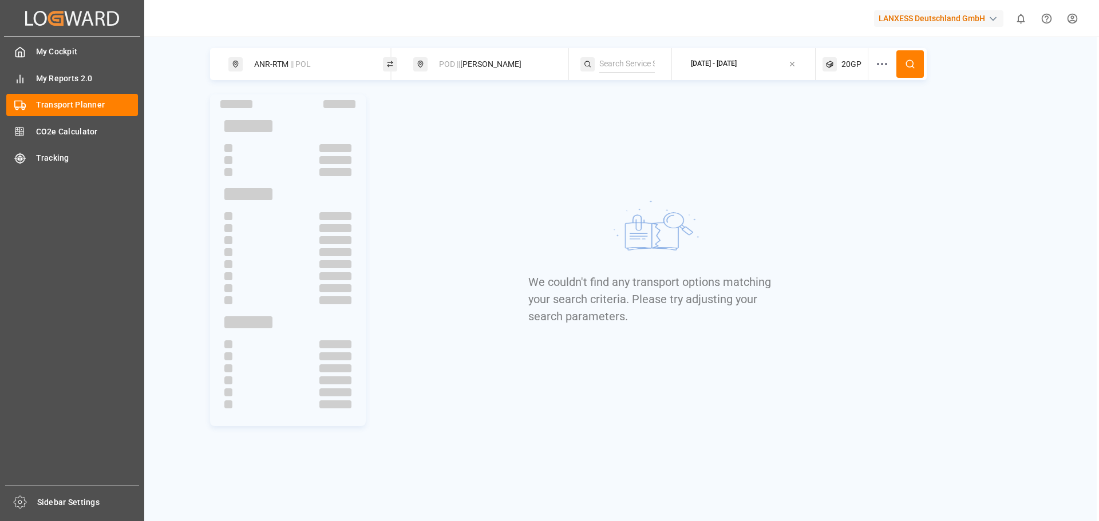
drag, startPoint x: 0, startPoint y: 183, endPoint x: 92, endPoint y: 243, distance: 110.0
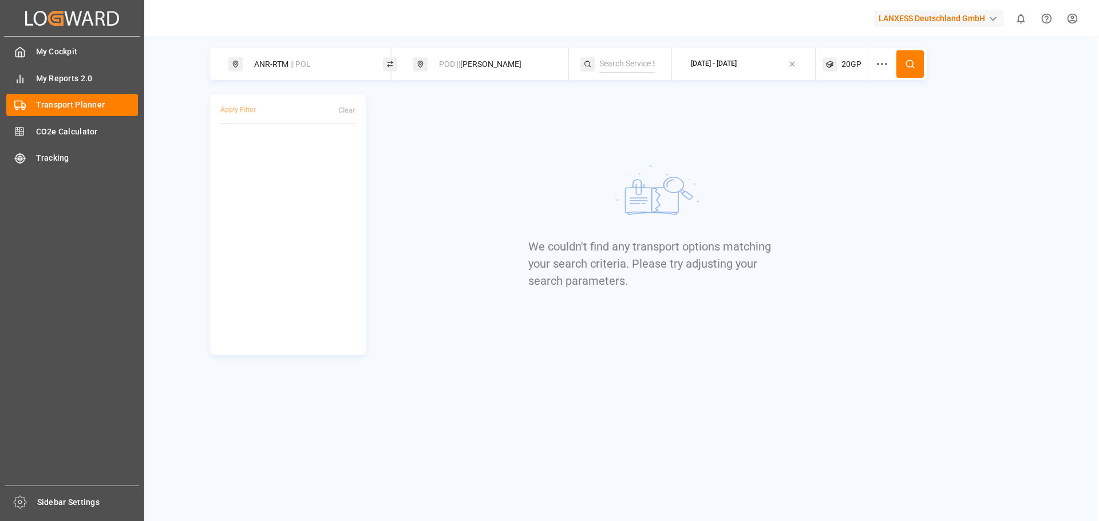
drag, startPoint x: 92, startPoint y: 243, endPoint x: 564, endPoint y: 165, distance: 478.6
click at [564, 165] on div "We couldn't find any transport options matching your search criteria. Please tr…" at bounding box center [651, 224] width 247 height 261
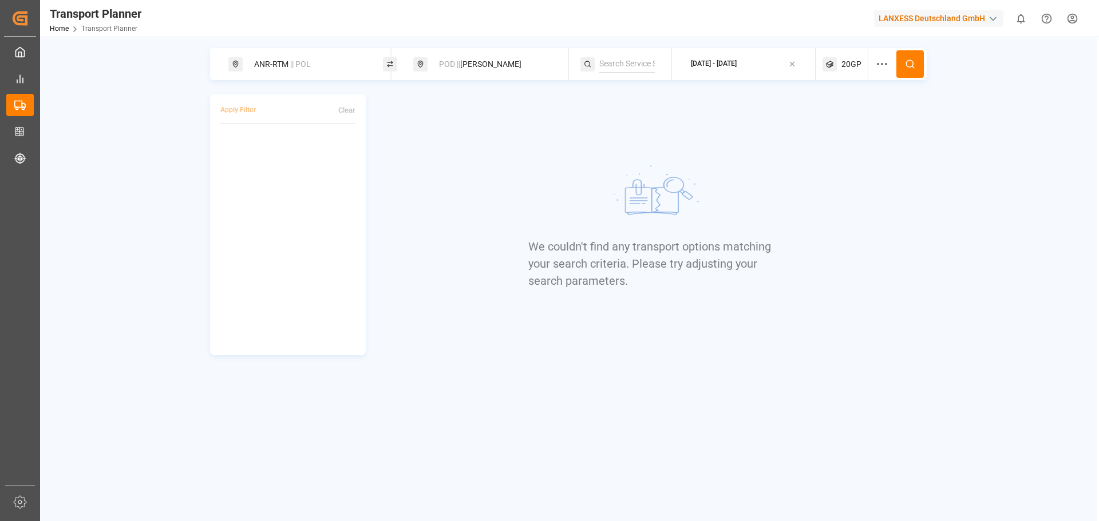
click at [450, 62] on span "POD ||" at bounding box center [449, 64] width 21 height 9
click at [460, 146] on input at bounding box center [484, 147] width 115 height 17
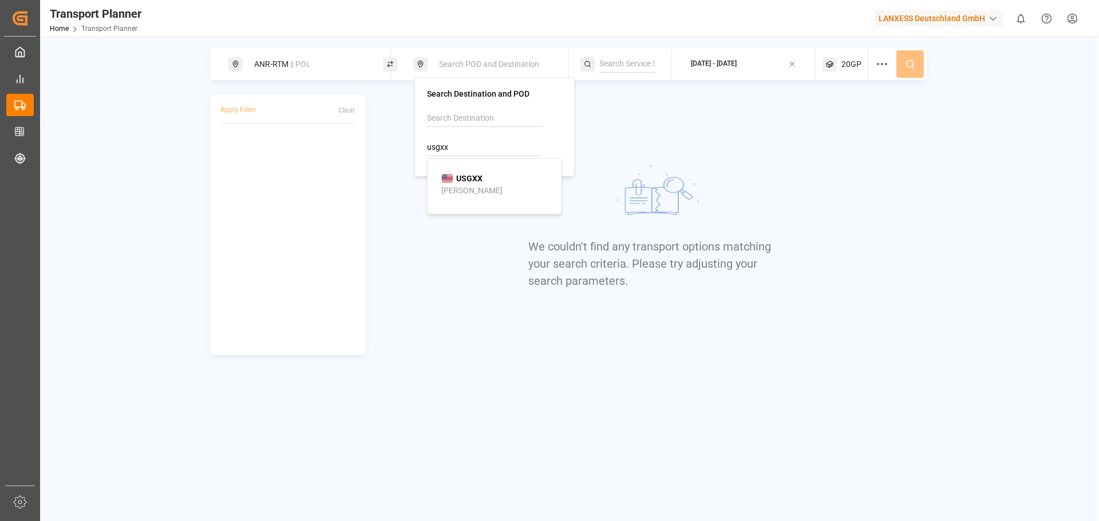
click at [479, 177] on b "USGXX" at bounding box center [469, 178] width 26 height 9
type input "USGXX"
click at [906, 66] on icon at bounding box center [910, 64] width 10 height 10
